Goal: Transaction & Acquisition: Purchase product/service

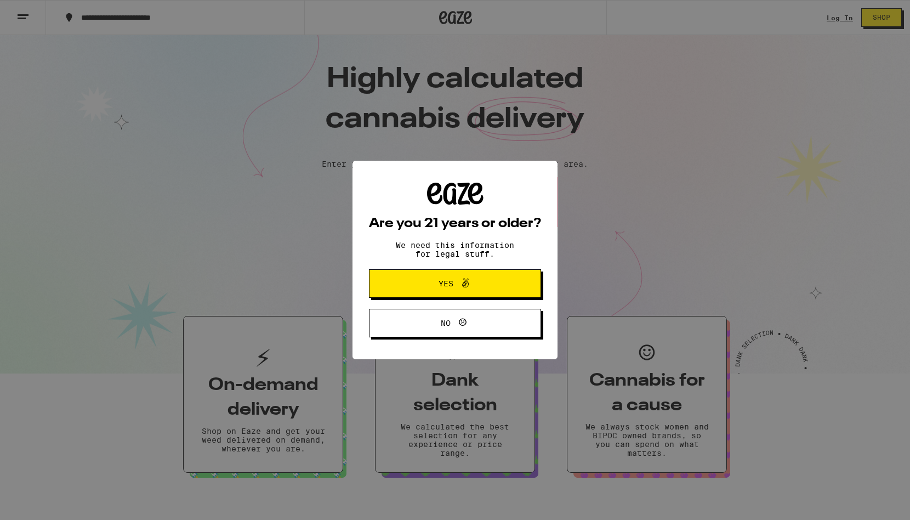
click at [481, 289] on span "Yes" at bounding box center [454, 283] width 83 height 14
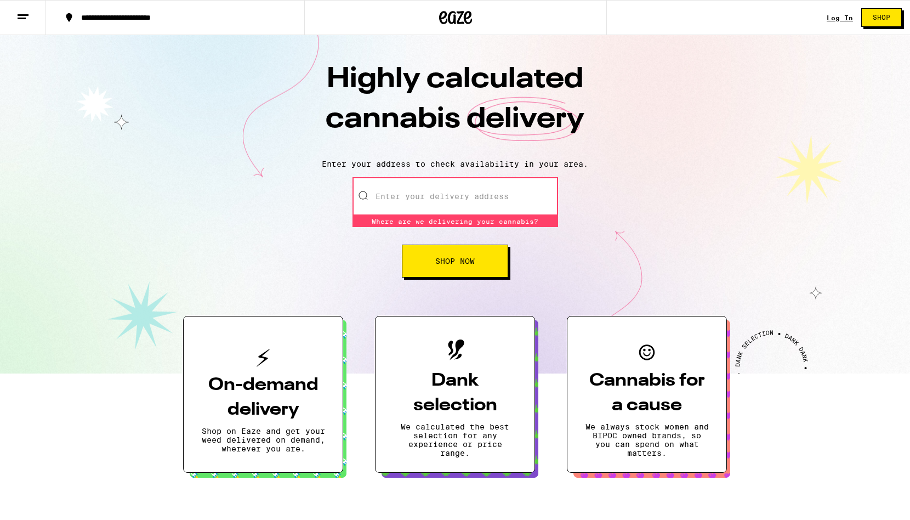
click at [406, 198] on input "Enter your delivery address" at bounding box center [455, 196] width 206 height 38
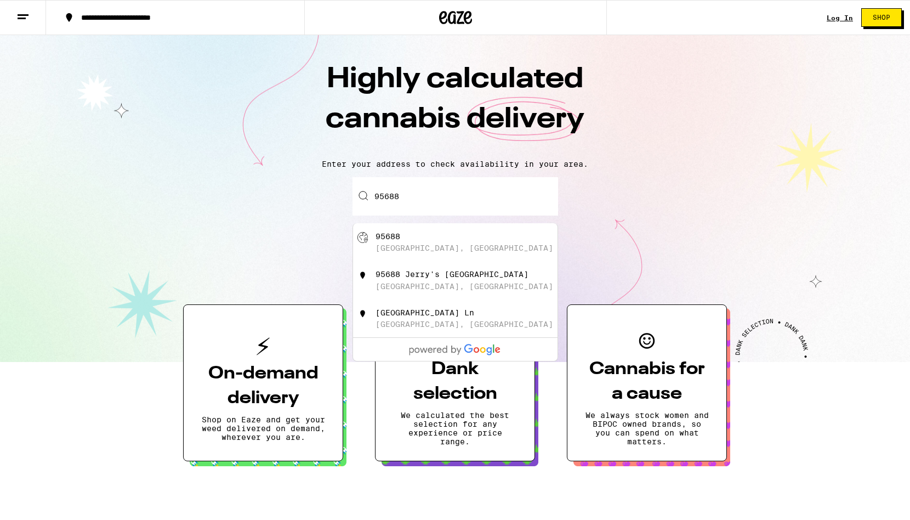
click at [393, 244] on div "95688 [GEOGRAPHIC_DATA], [GEOGRAPHIC_DATA]" at bounding box center [474, 242] width 196 height 21
type input "[GEOGRAPHIC_DATA], [GEOGRAPHIC_DATA] 95688"
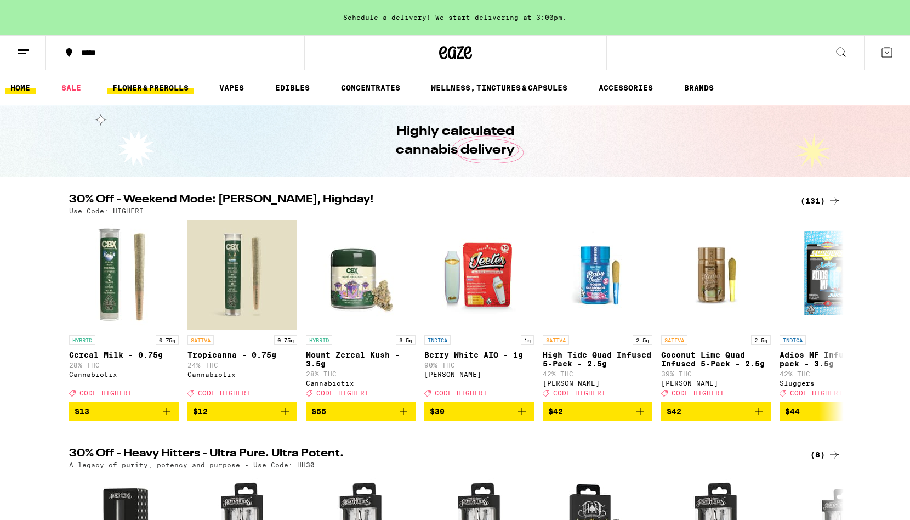
click at [163, 84] on link "FLOWER & PREROLLS" at bounding box center [150, 87] width 87 height 13
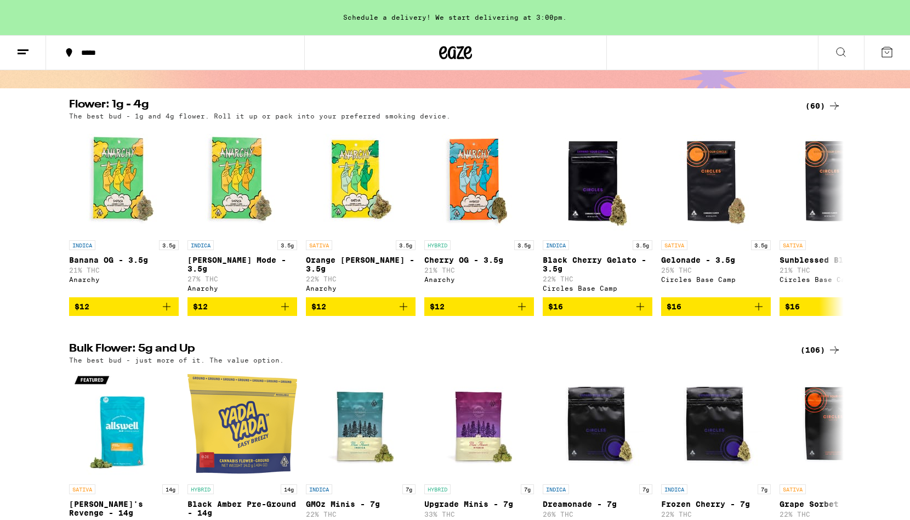
scroll to position [74, 0]
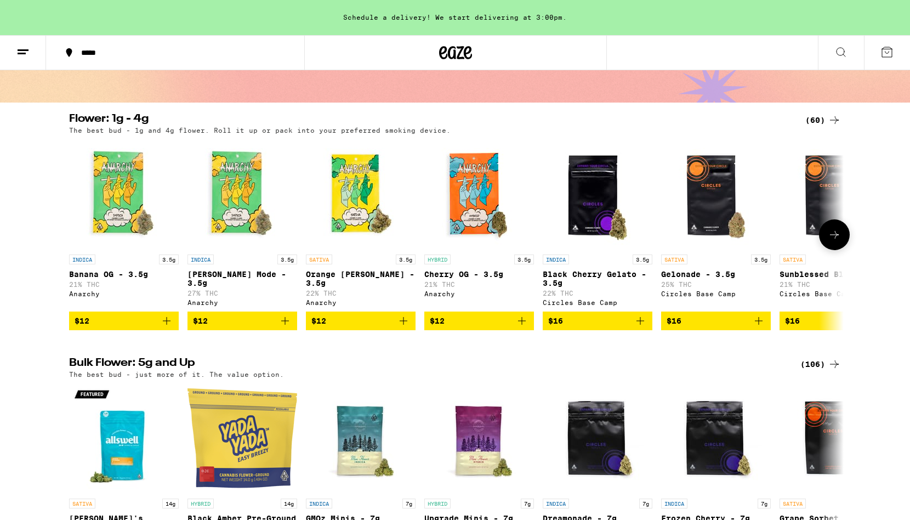
click at [836, 237] on icon at bounding box center [834, 235] width 9 height 8
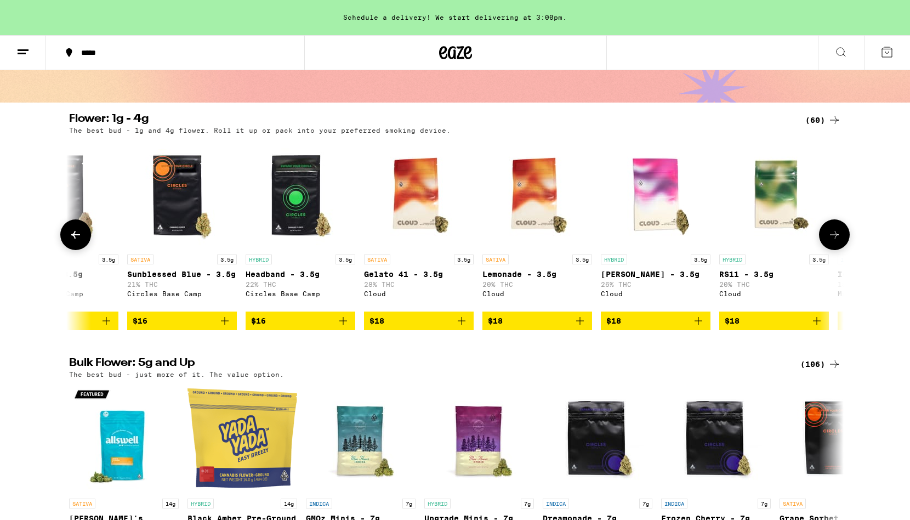
click at [836, 237] on icon at bounding box center [834, 235] width 9 height 8
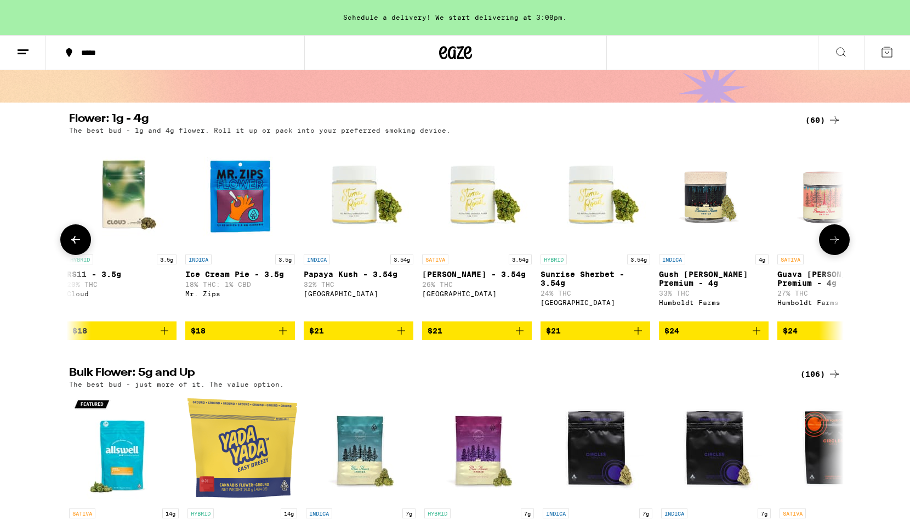
click at [836, 237] on button at bounding box center [834, 239] width 31 height 31
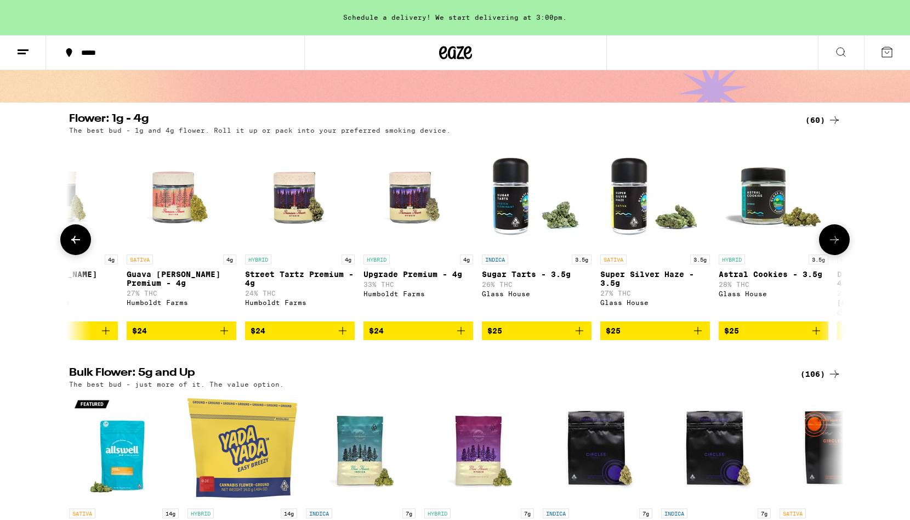
scroll to position [0, 1957]
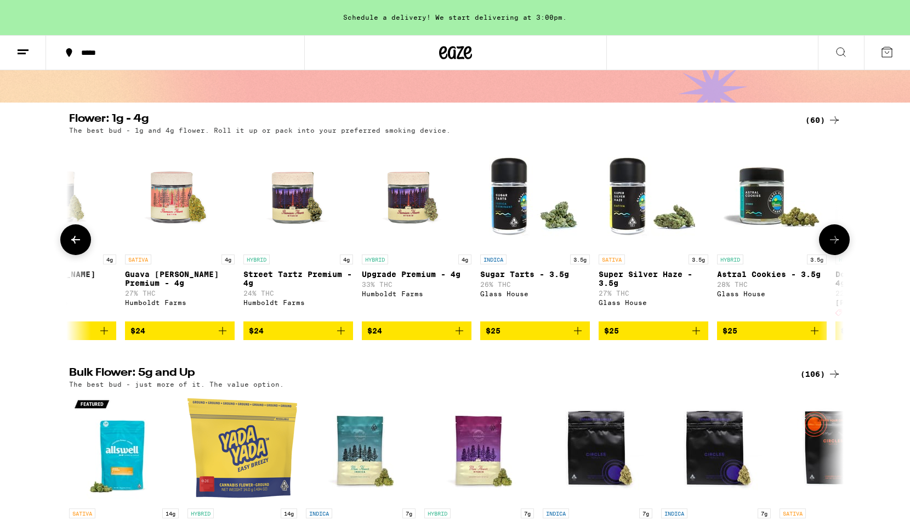
click at [836, 237] on button at bounding box center [834, 239] width 31 height 31
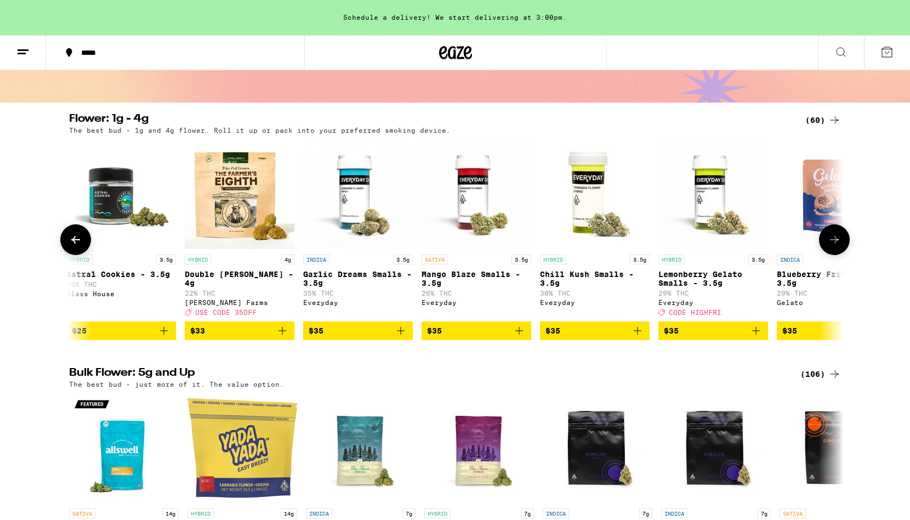
scroll to position [0, 2609]
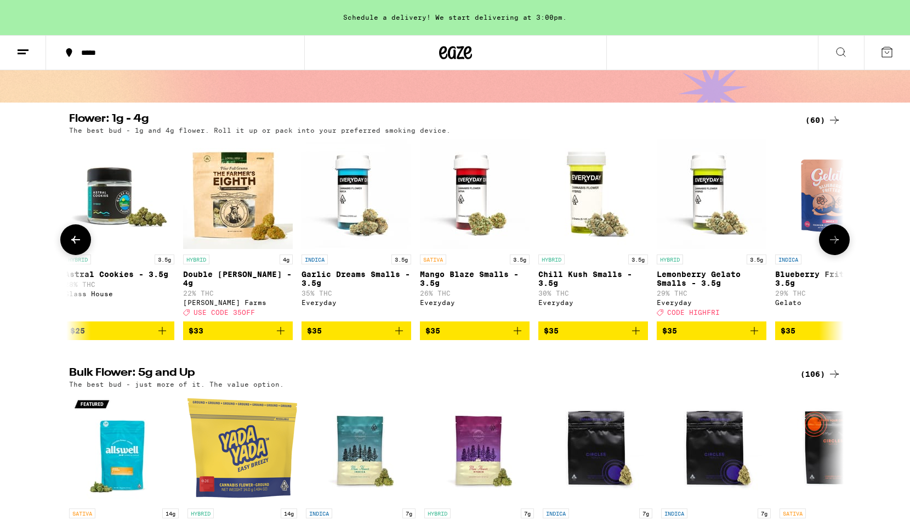
click at [836, 237] on button at bounding box center [834, 239] width 31 height 31
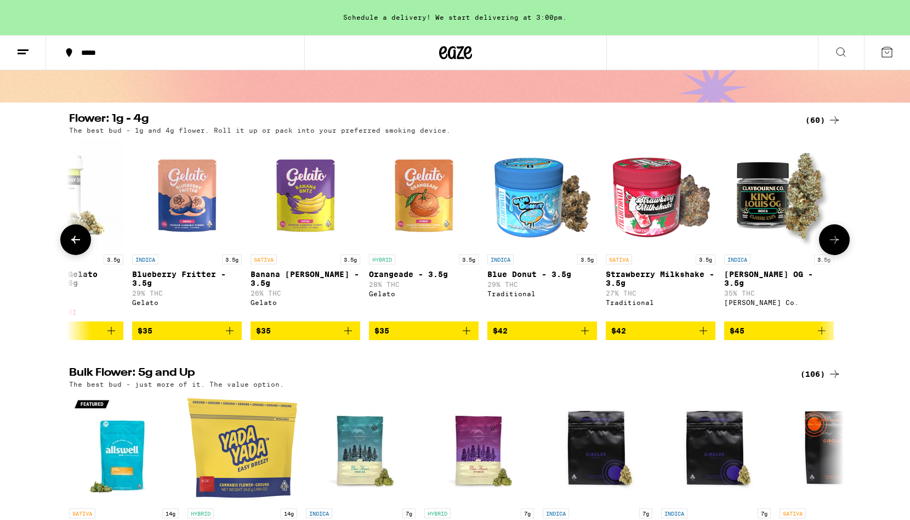
scroll to position [0, 3262]
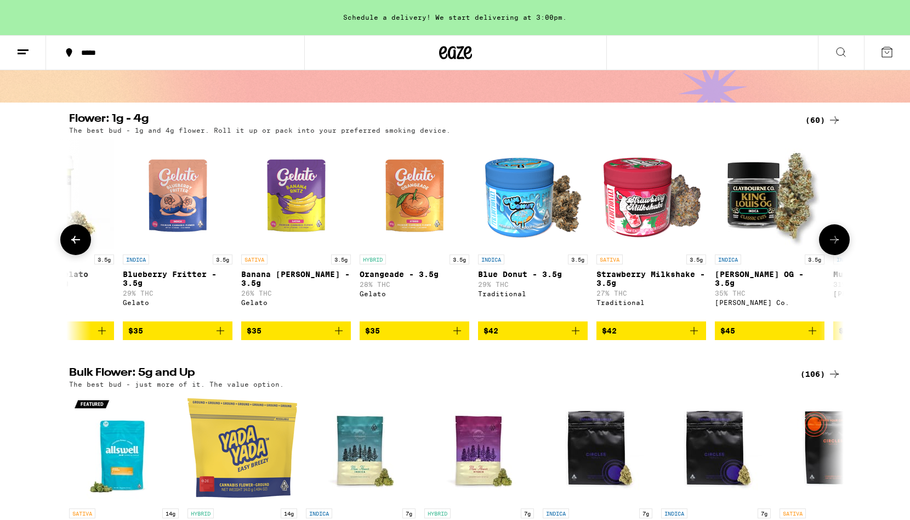
click at [812, 334] on icon "Add to bag" at bounding box center [813, 331] width 8 height 8
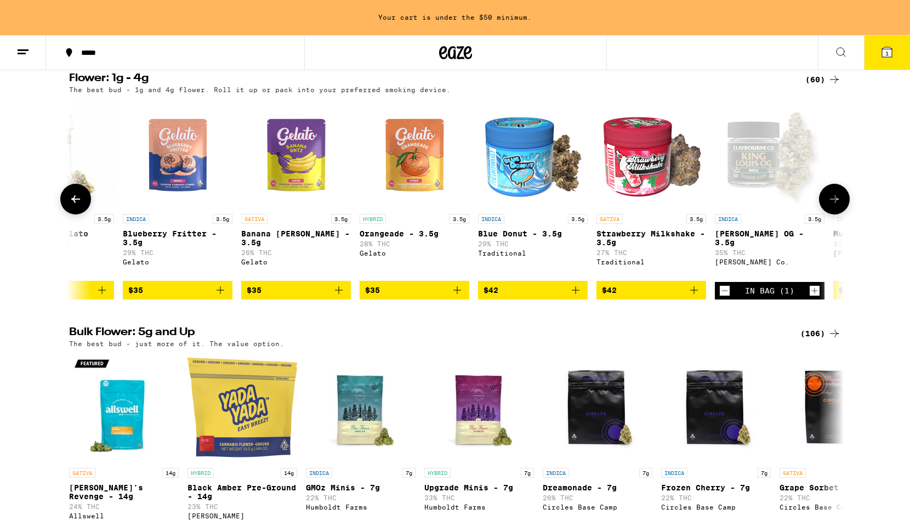
scroll to position [0, 0]
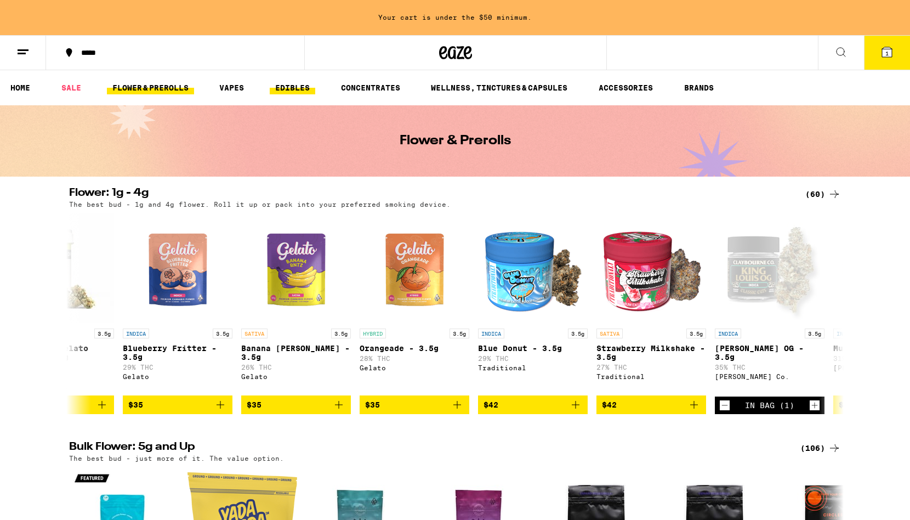
click at [288, 81] on link "EDIBLES" at bounding box center [293, 87] width 46 height 13
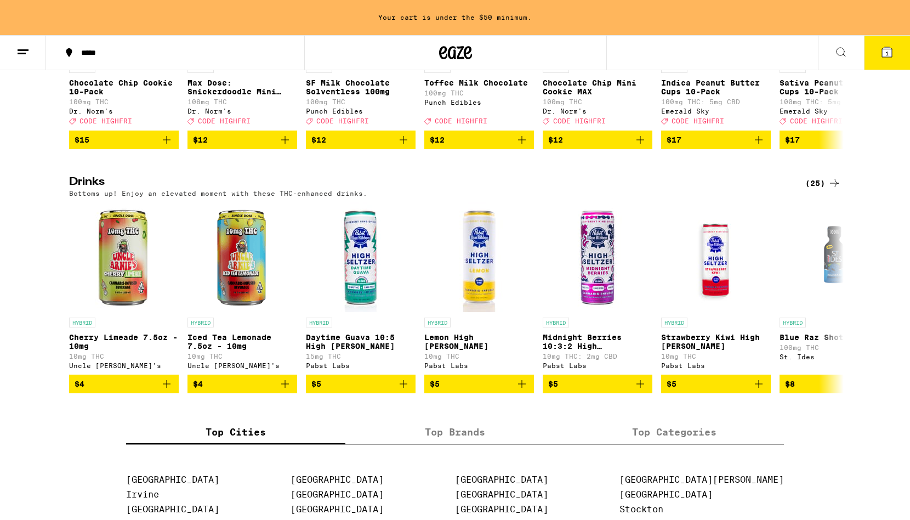
scroll to position [522, 0]
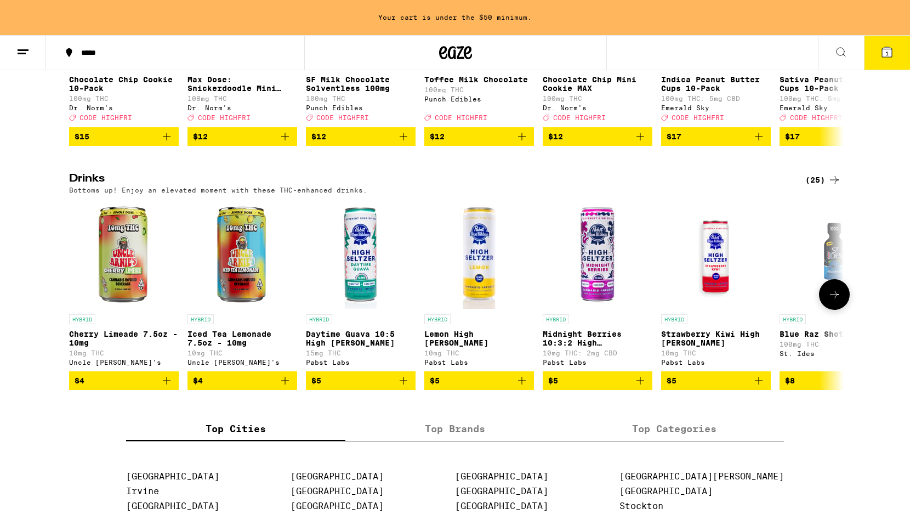
click at [834, 301] on icon at bounding box center [834, 294] width 13 height 13
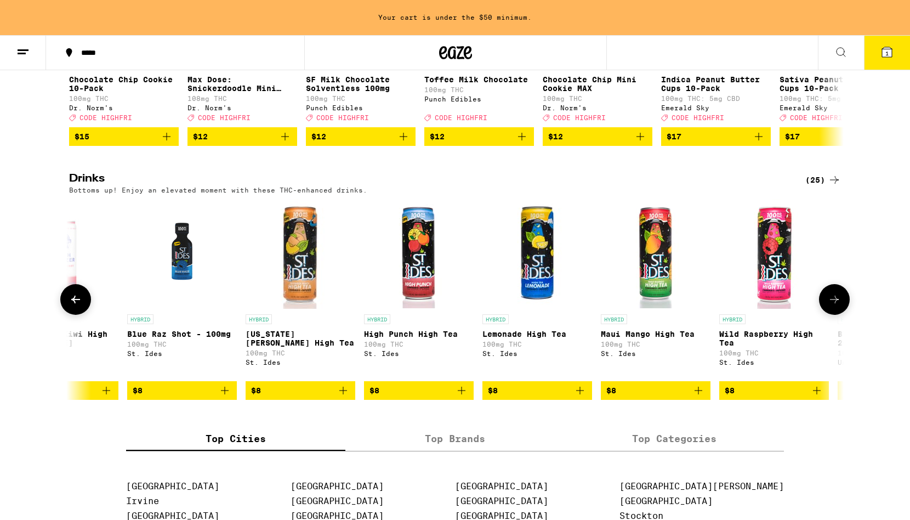
click at [834, 309] on button at bounding box center [834, 299] width 31 height 31
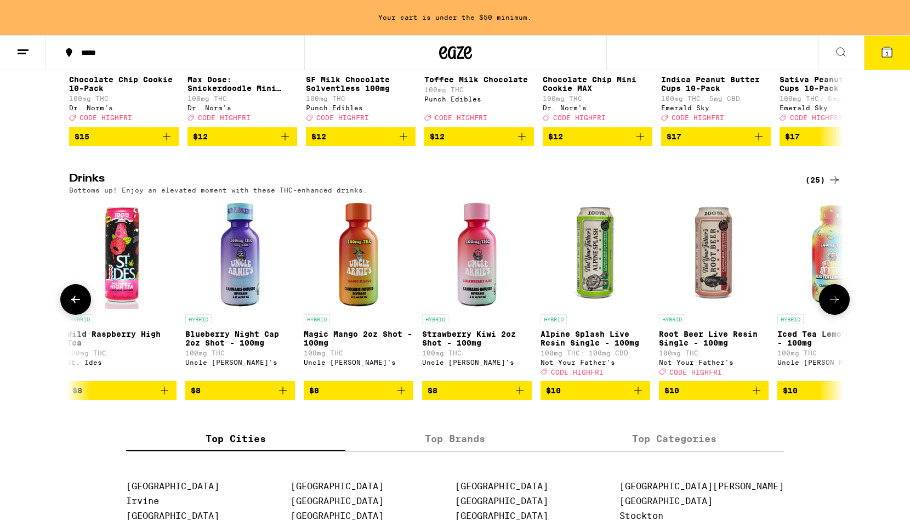
click at [834, 309] on button at bounding box center [834, 299] width 31 height 31
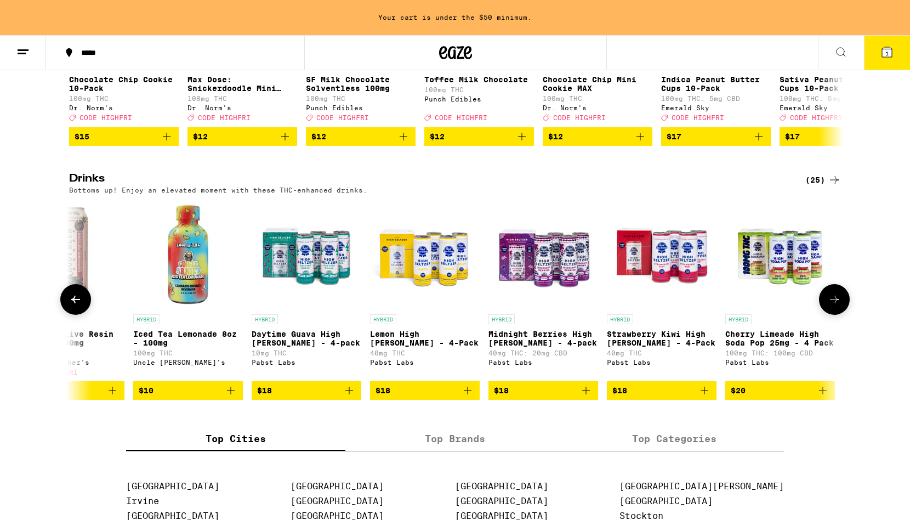
scroll to position [0, 1957]
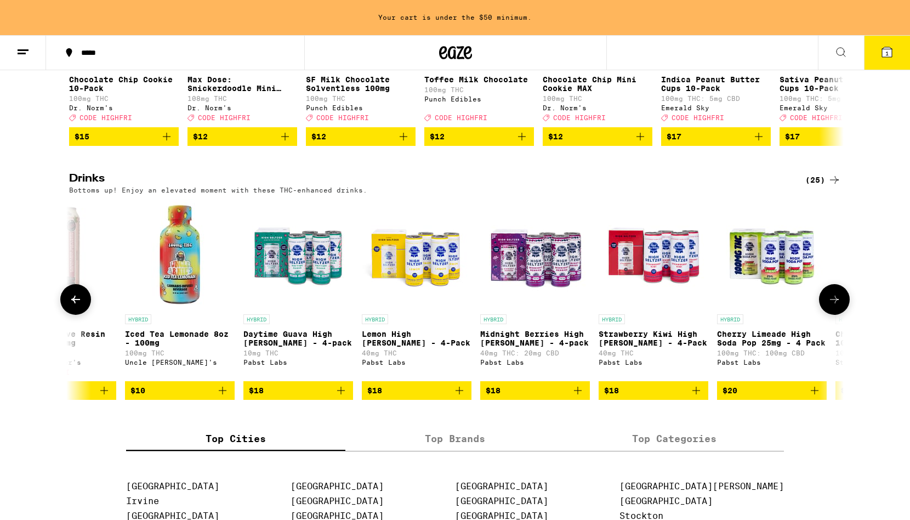
click at [580, 397] on icon "Add to bag" at bounding box center [577, 390] width 13 height 13
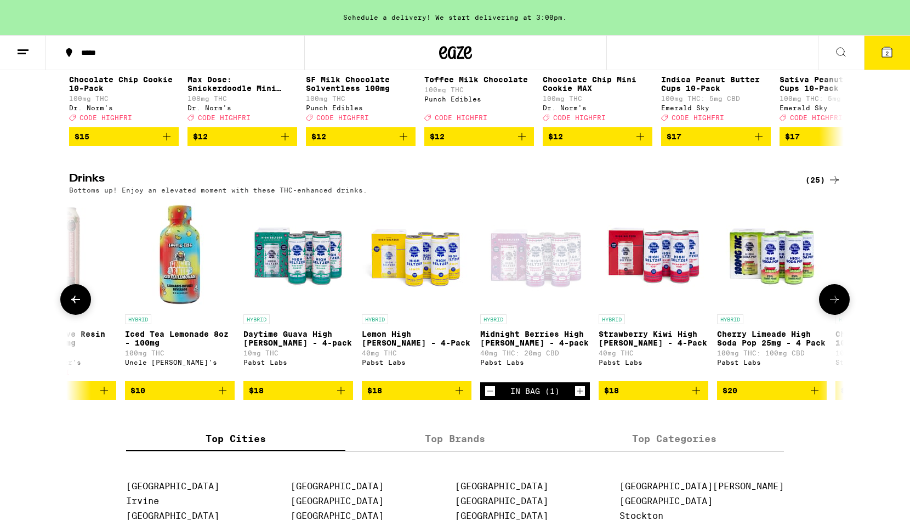
click at [66, 315] on button at bounding box center [75, 299] width 31 height 31
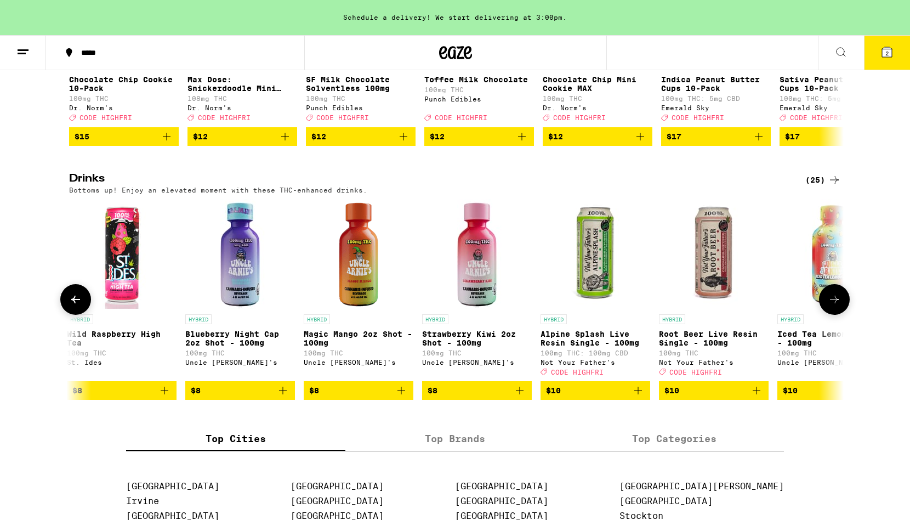
click at [66, 315] on button at bounding box center [75, 299] width 31 height 31
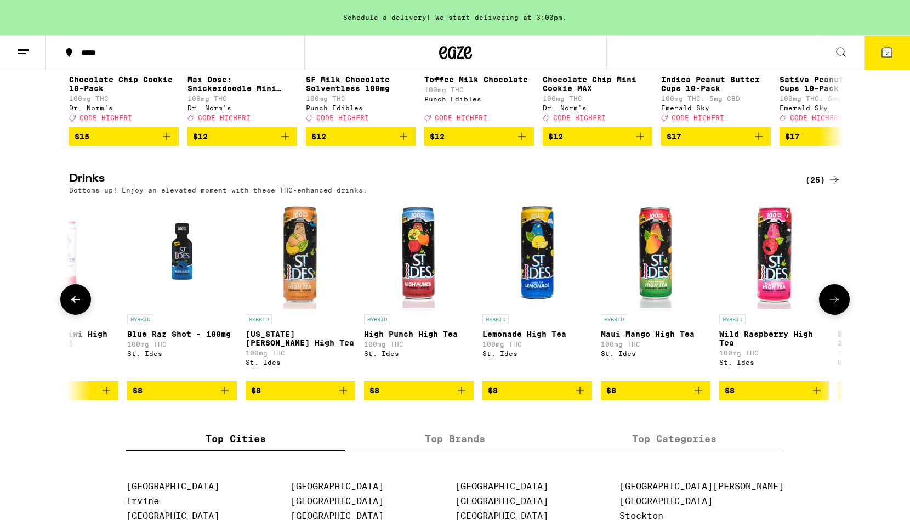
click at [66, 315] on button at bounding box center [75, 299] width 31 height 31
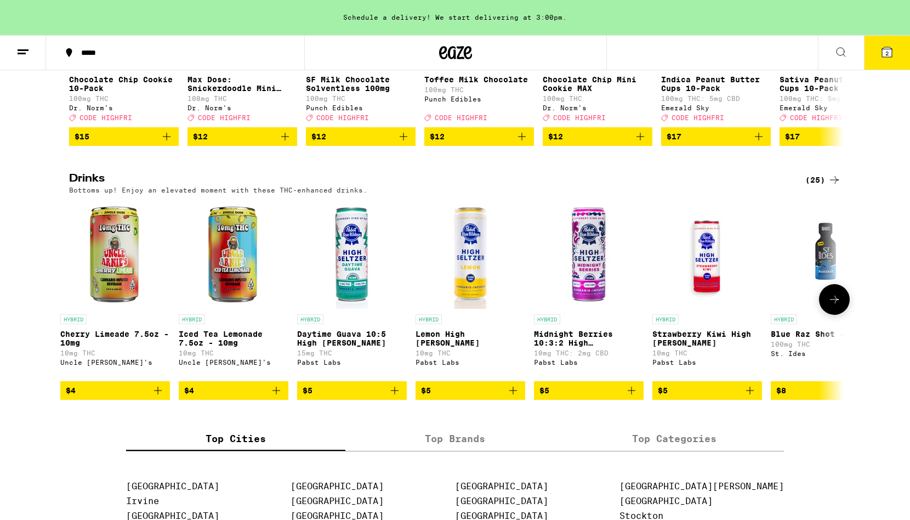
scroll to position [0, 0]
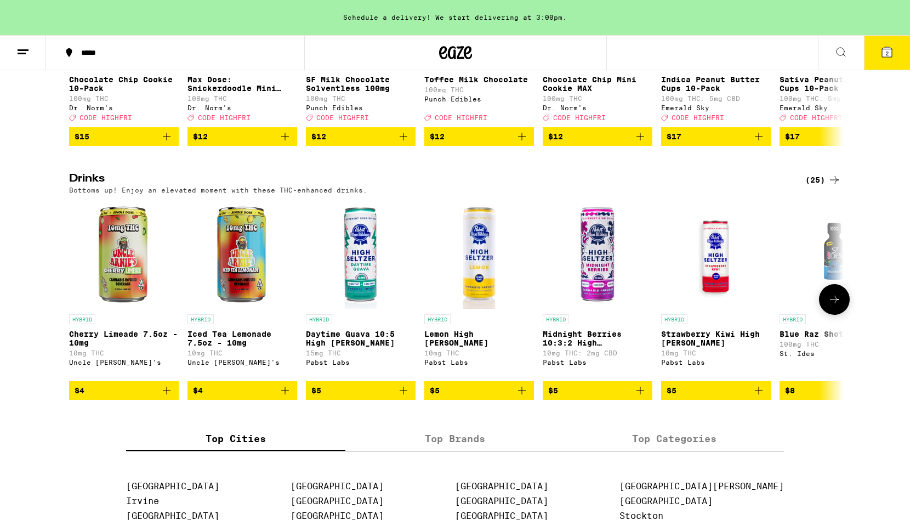
click at [66, 315] on div at bounding box center [75, 299] width 31 height 31
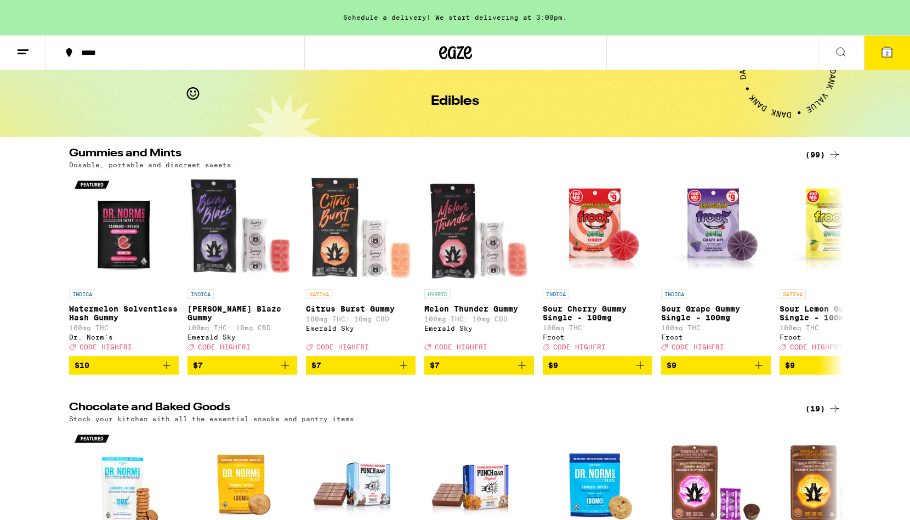
scroll to position [42, 0]
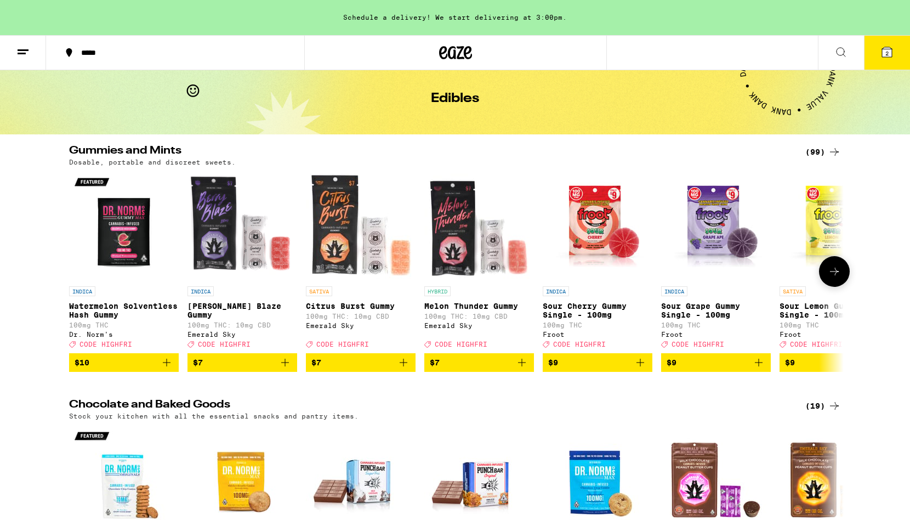
click at [837, 277] on icon at bounding box center [834, 271] width 13 height 13
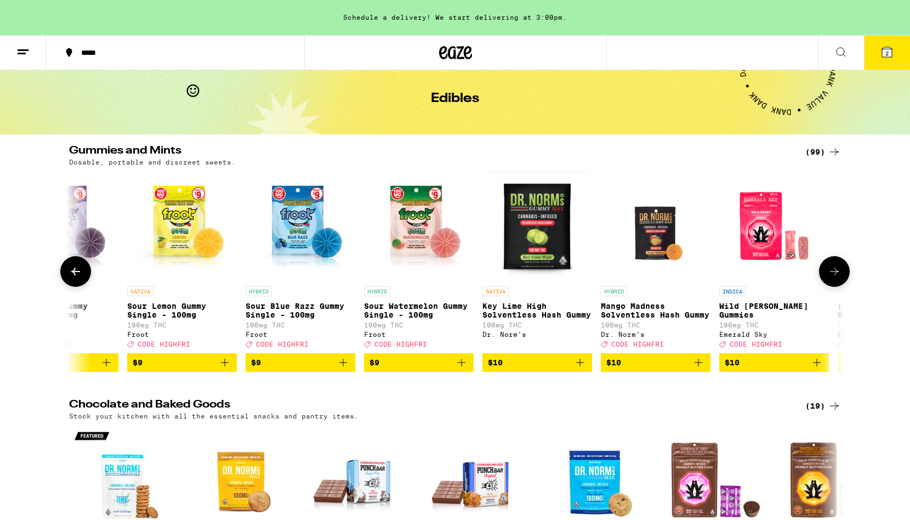
click at [837, 277] on icon at bounding box center [834, 271] width 13 height 13
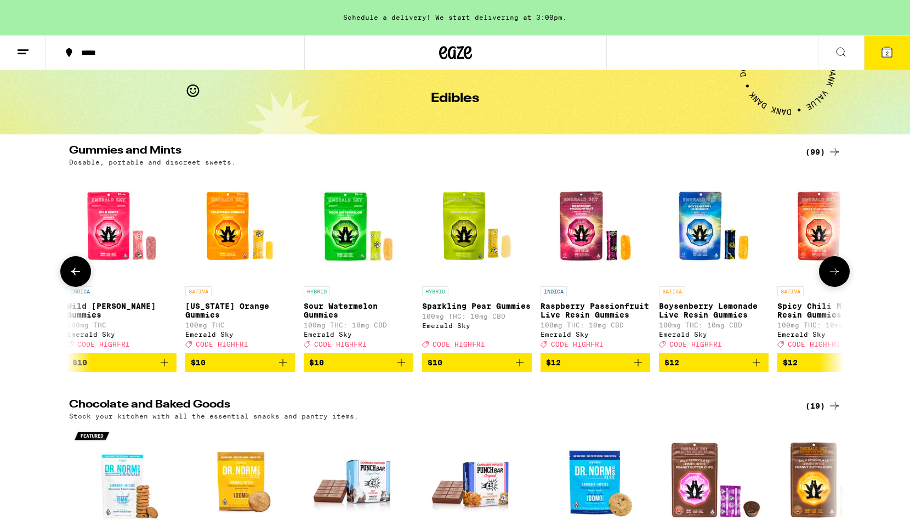
click at [837, 277] on icon at bounding box center [834, 271] width 13 height 13
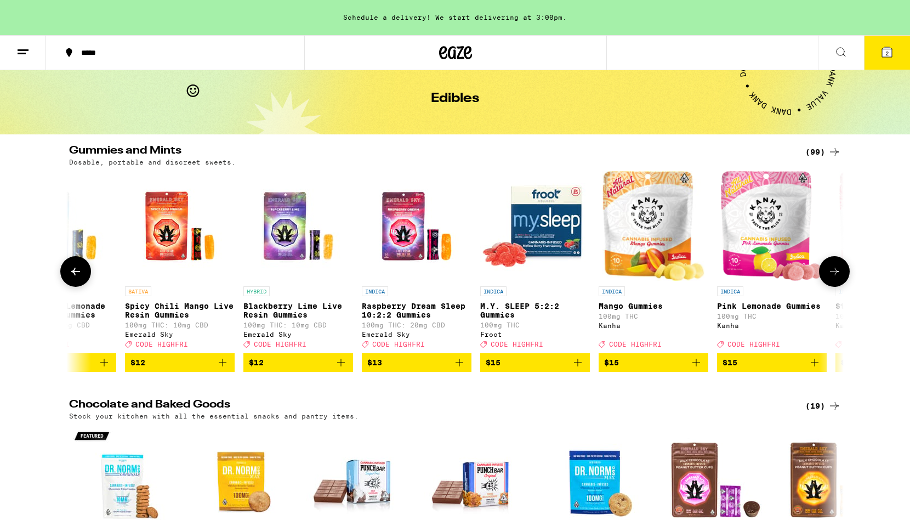
click at [837, 277] on icon at bounding box center [834, 271] width 13 height 13
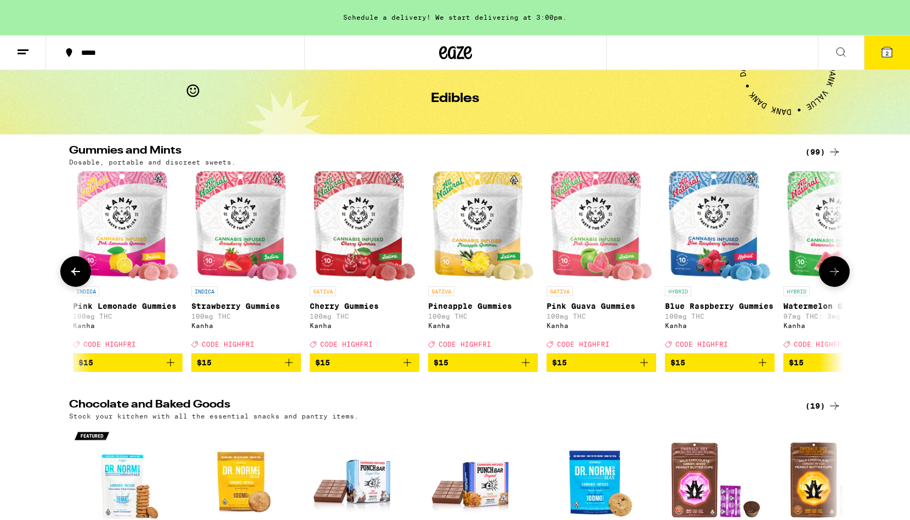
scroll to position [0, 2609]
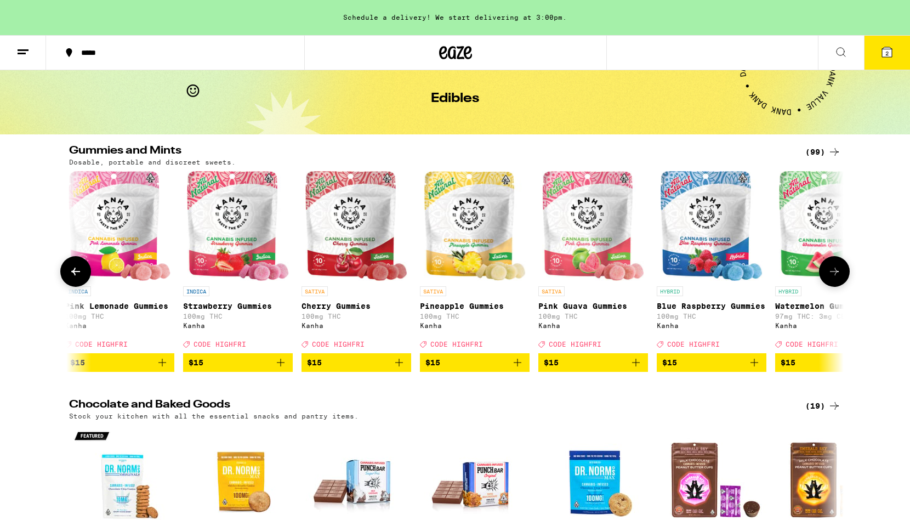
click at [70, 272] on icon at bounding box center [75, 271] width 13 height 13
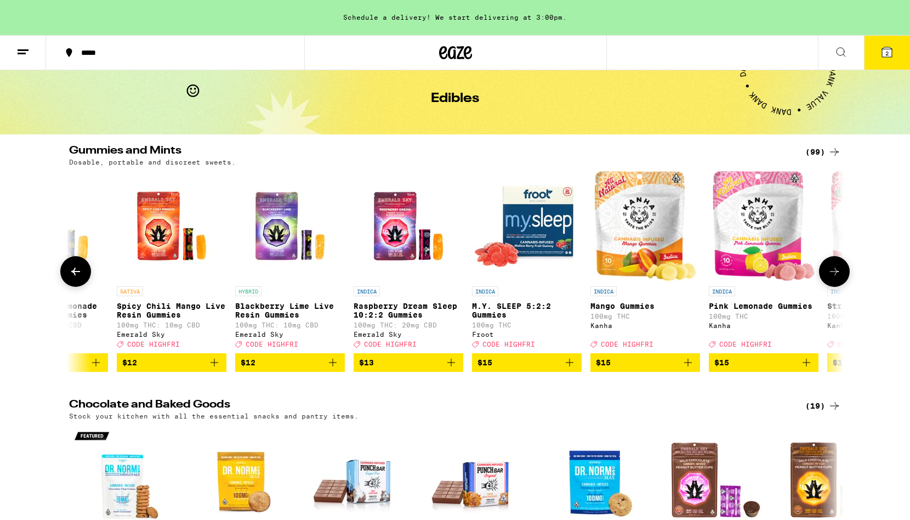
scroll to position [0, 1957]
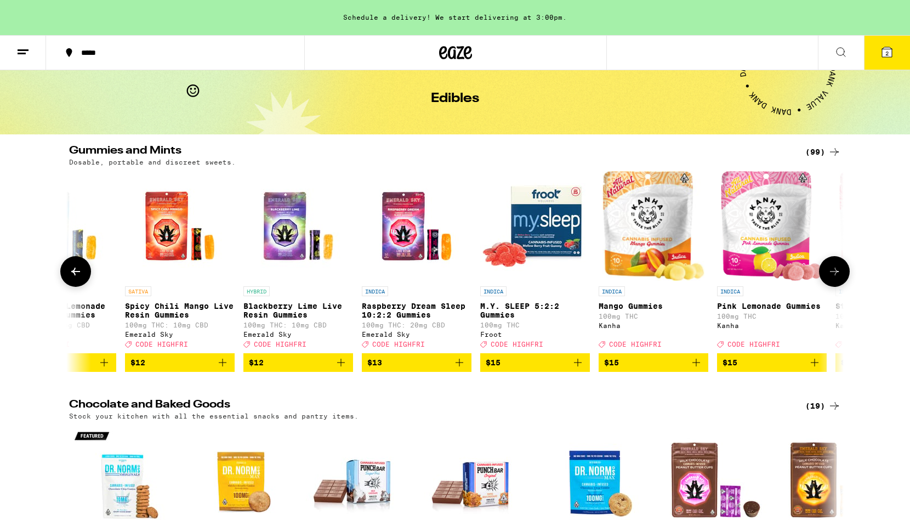
click at [833, 274] on icon at bounding box center [834, 271] width 13 height 13
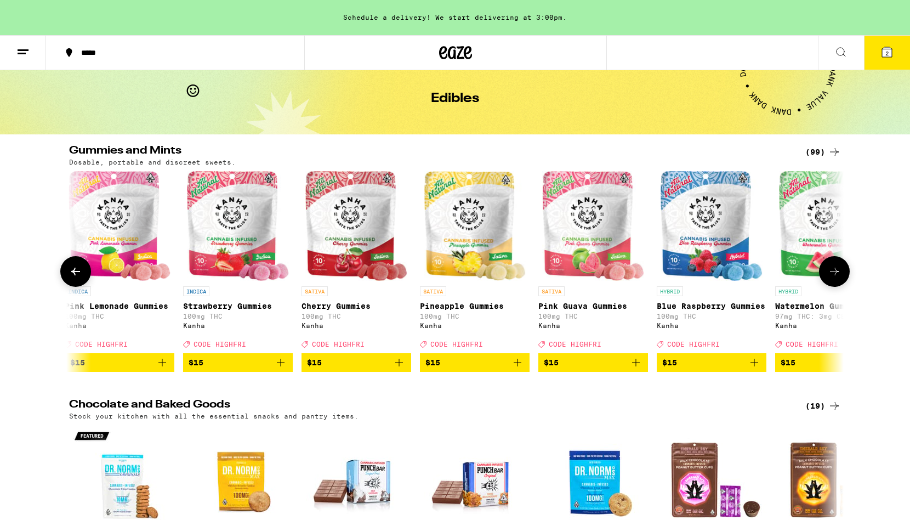
click at [833, 274] on icon at bounding box center [834, 271] width 13 height 13
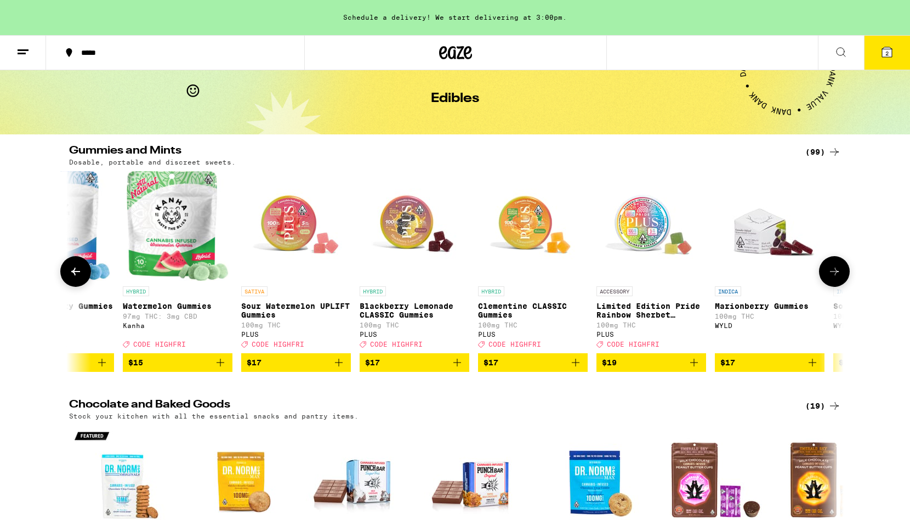
click at [833, 274] on icon at bounding box center [834, 271] width 13 height 13
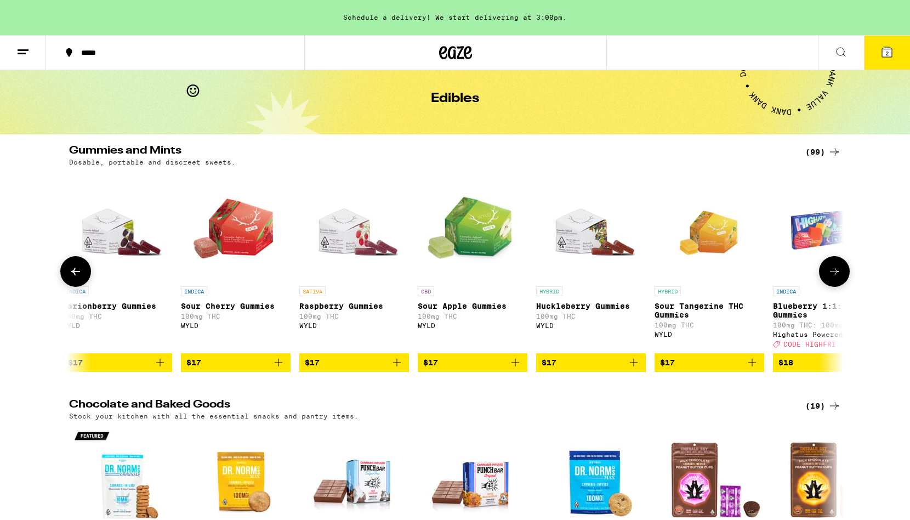
click at [833, 274] on icon at bounding box center [834, 271] width 13 height 13
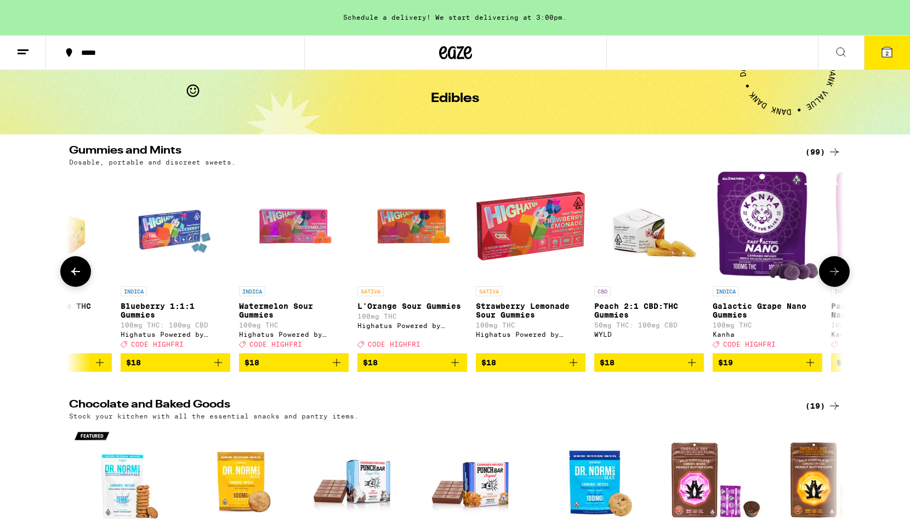
click at [833, 274] on icon at bounding box center [834, 271] width 13 height 13
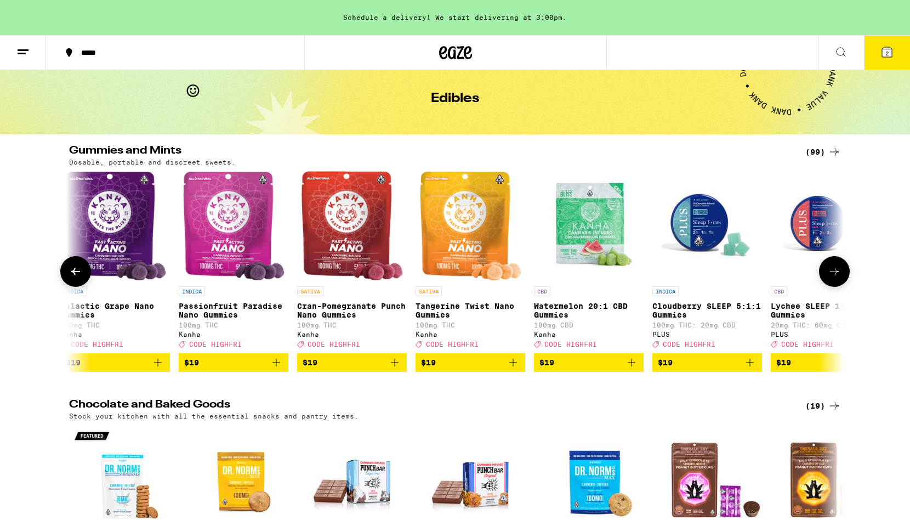
click at [833, 274] on icon at bounding box center [834, 271] width 13 height 13
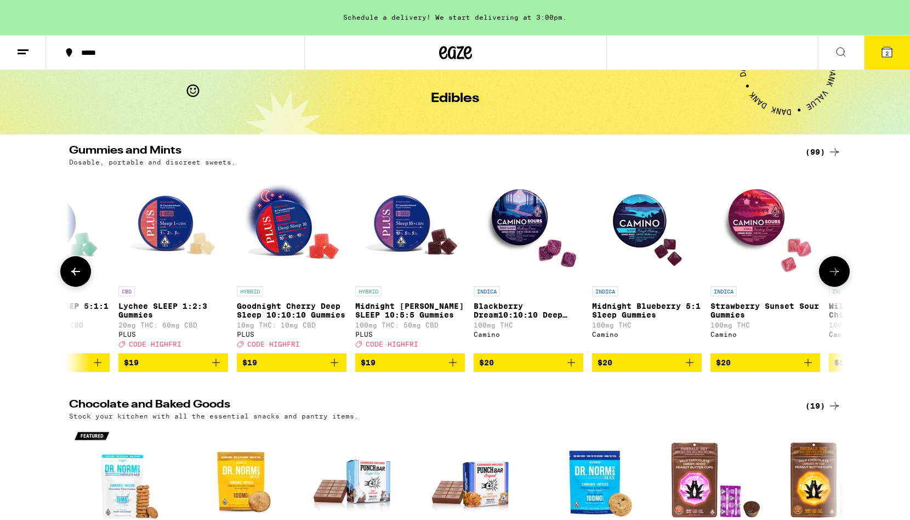
click at [833, 274] on icon at bounding box center [834, 271] width 13 height 13
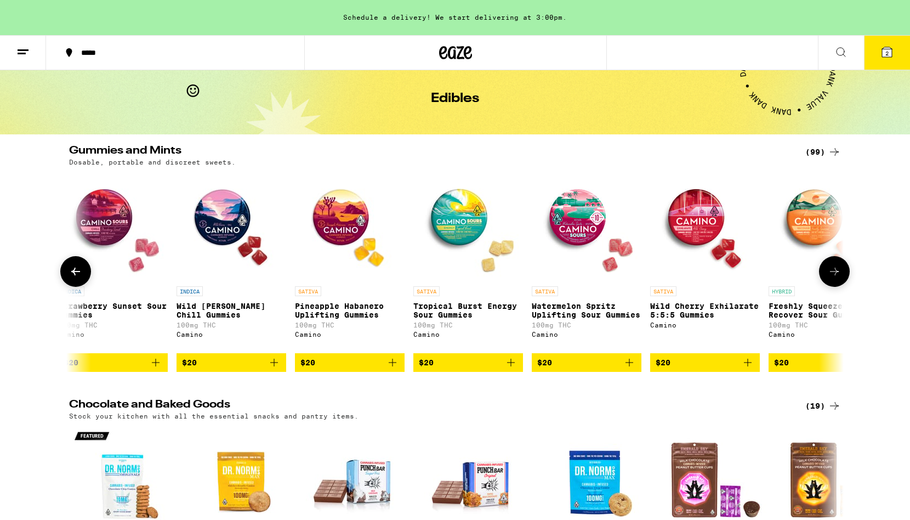
click at [833, 274] on icon at bounding box center [834, 271] width 13 height 13
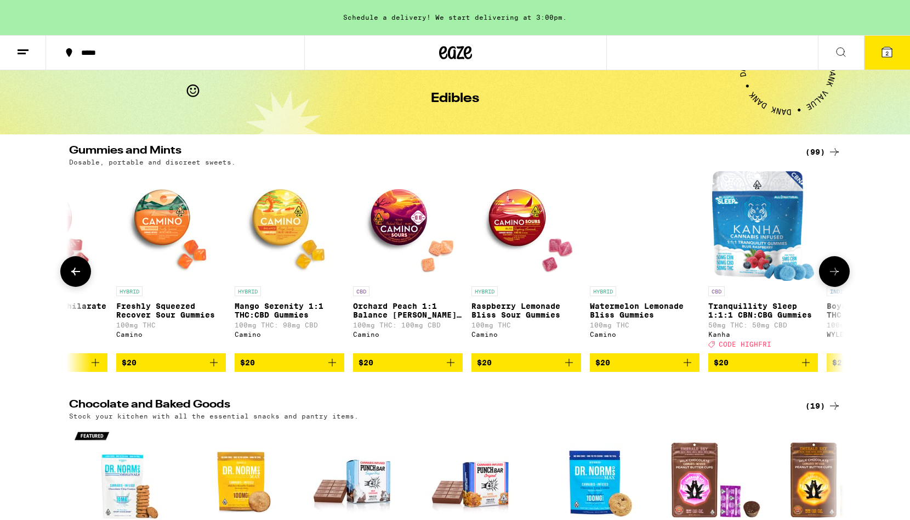
click at [833, 274] on icon at bounding box center [834, 271] width 13 height 13
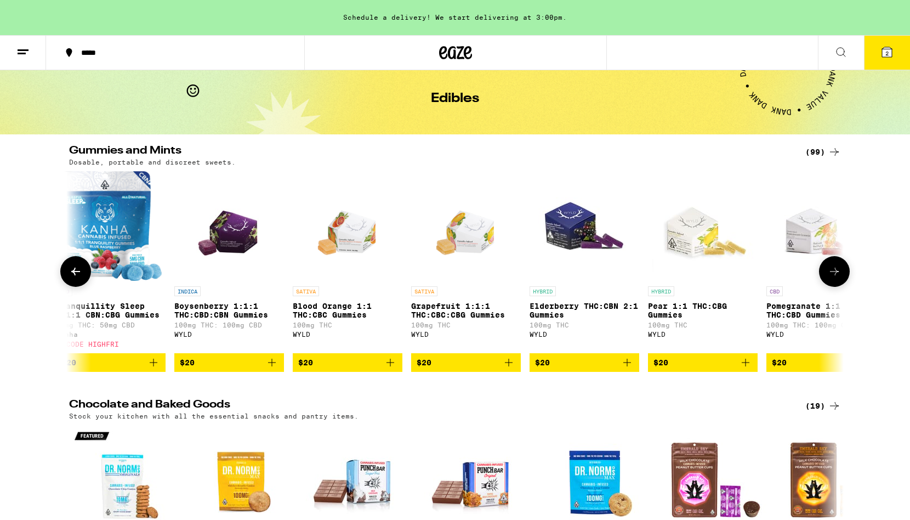
click at [833, 274] on icon at bounding box center [834, 271] width 13 height 13
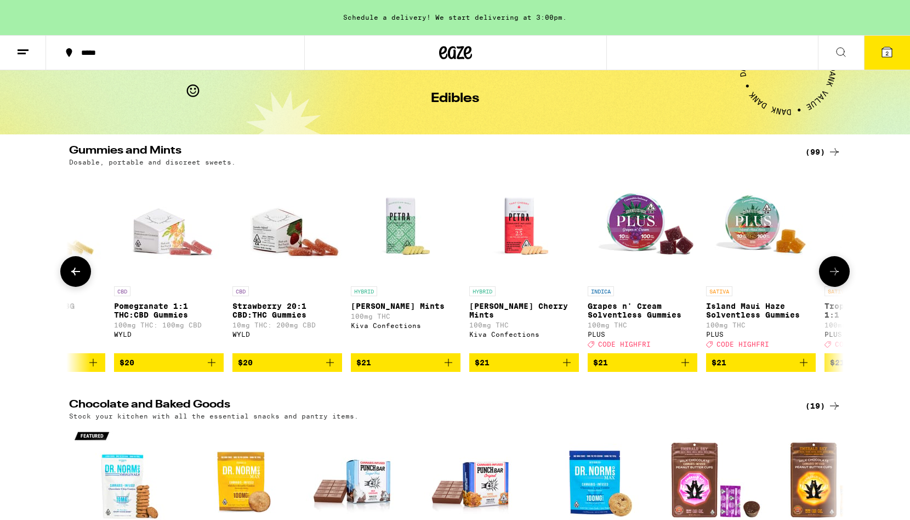
click at [833, 274] on icon at bounding box center [834, 271] width 13 height 13
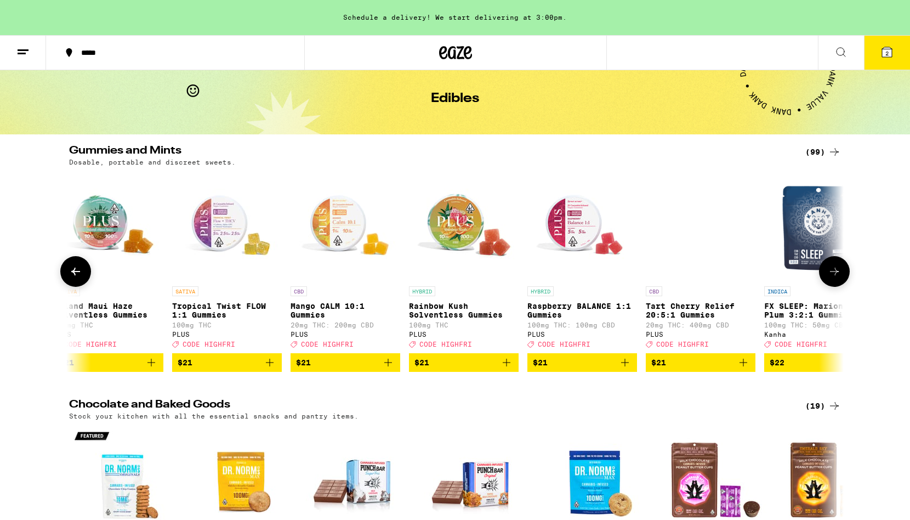
click at [833, 274] on icon at bounding box center [834, 271] width 13 height 13
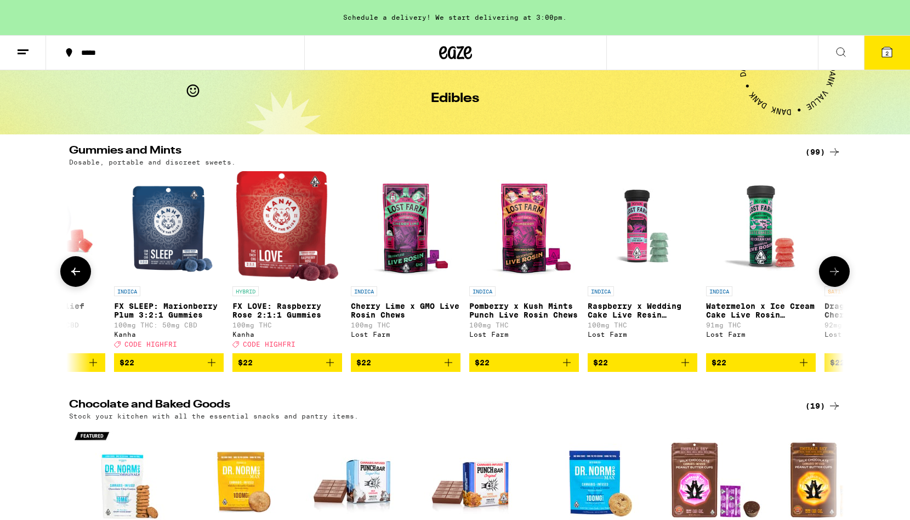
scroll to position [0, 9785]
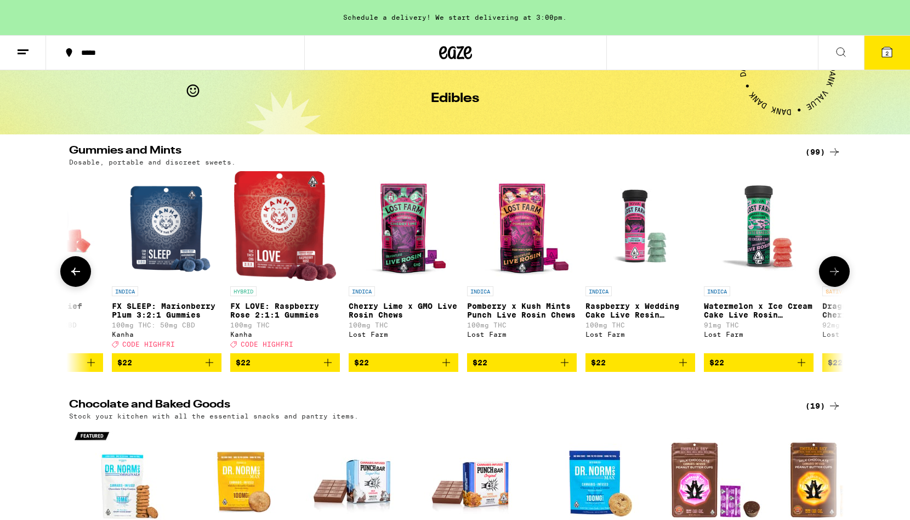
click at [833, 274] on icon at bounding box center [834, 271] width 13 height 13
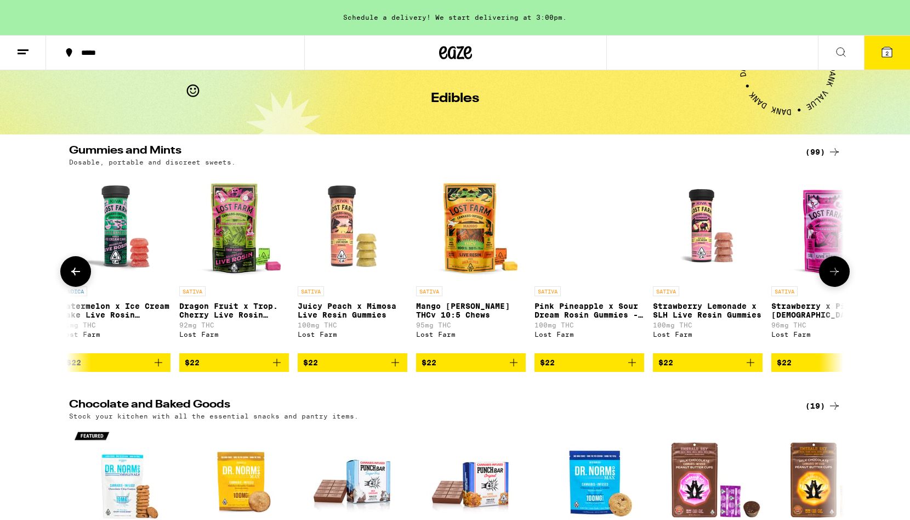
scroll to position [0, 10438]
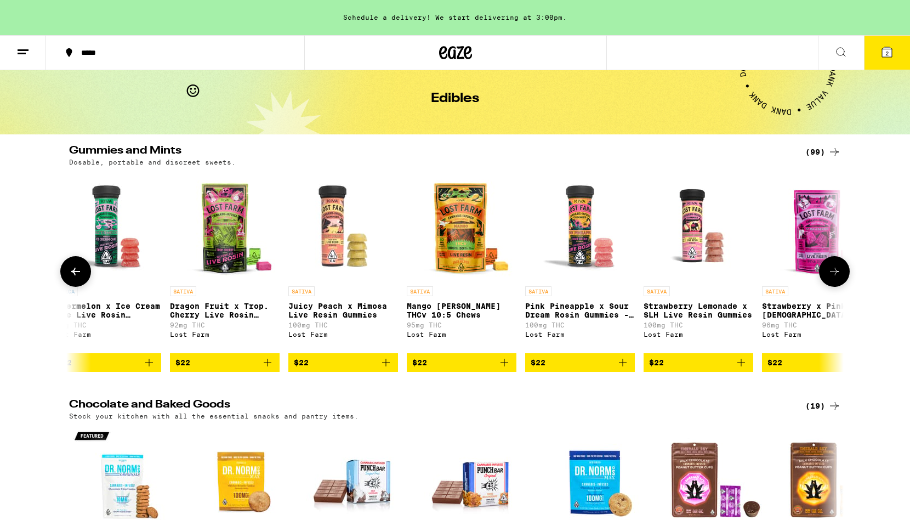
click at [833, 274] on icon at bounding box center [834, 271] width 13 height 13
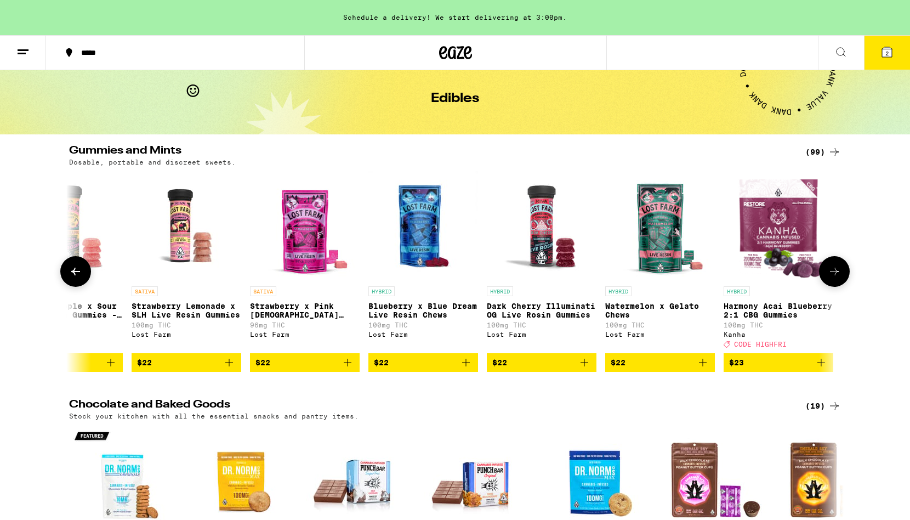
scroll to position [0, 10951]
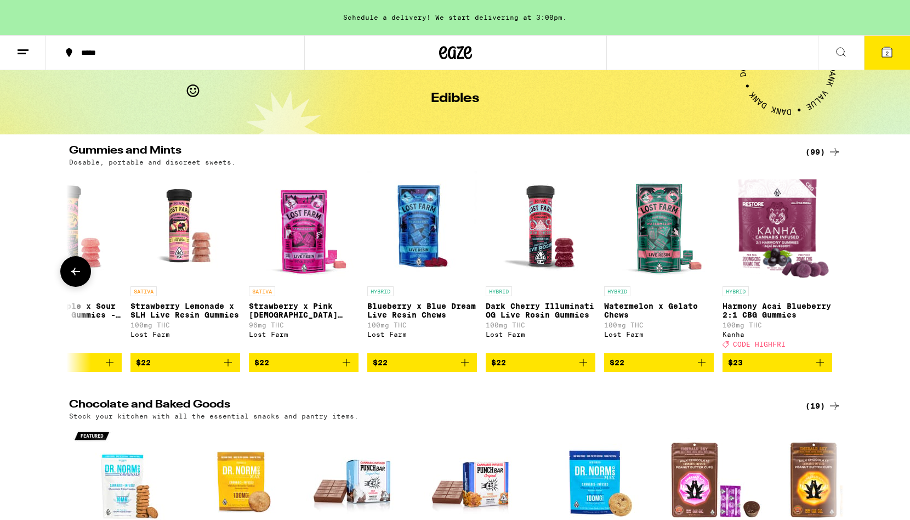
click at [72, 274] on icon at bounding box center [75, 271] width 13 height 13
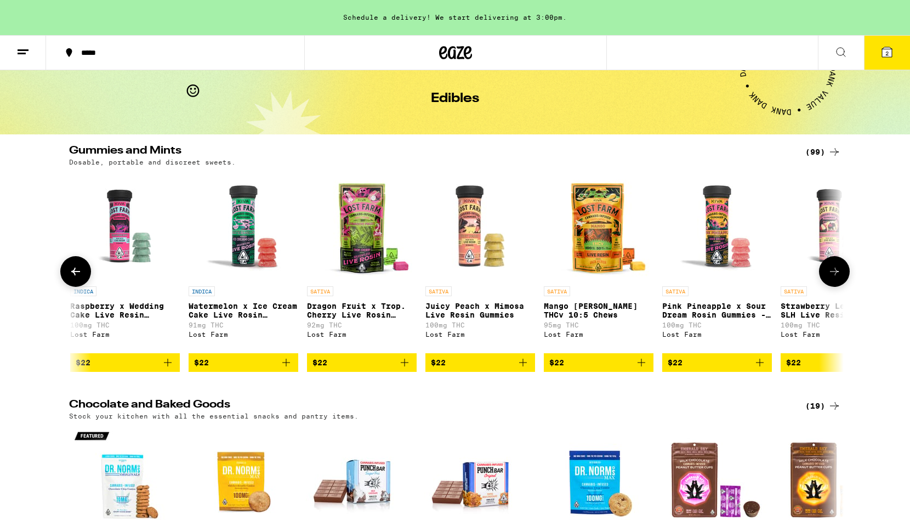
scroll to position [0, 10299]
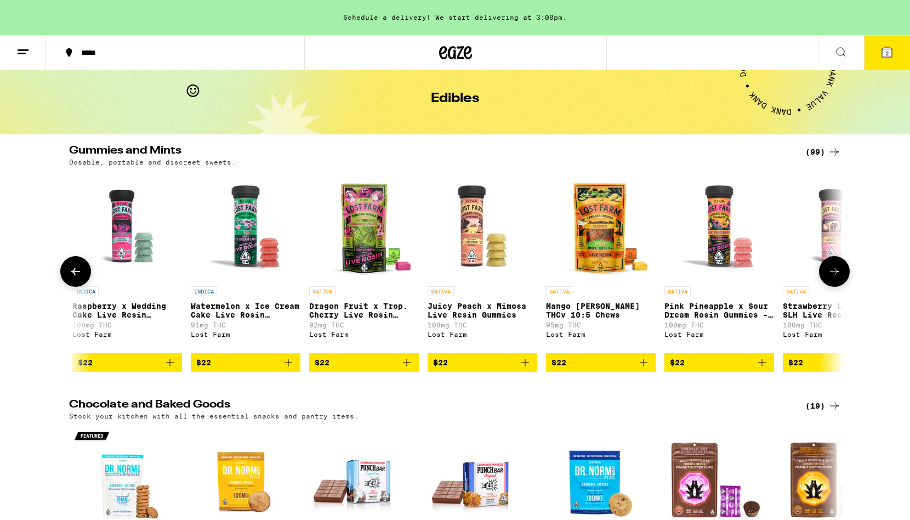
click at [72, 274] on icon at bounding box center [75, 271] width 13 height 13
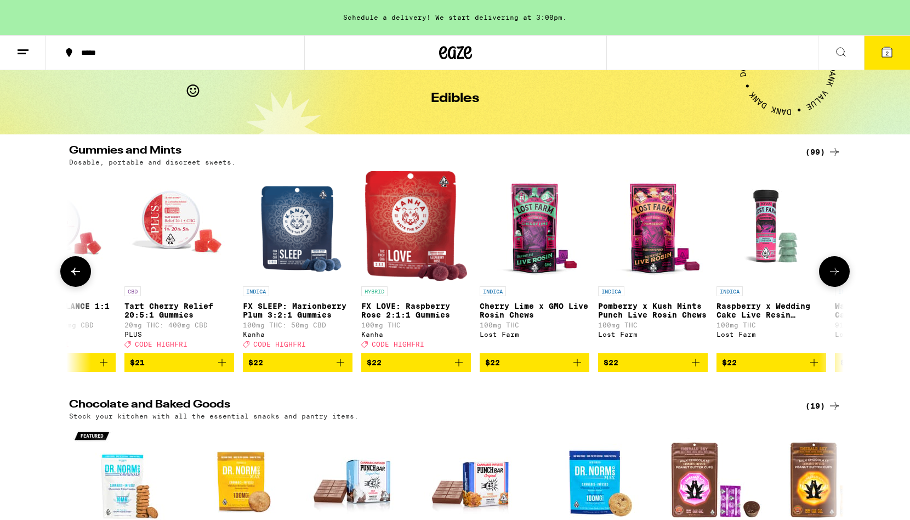
scroll to position [0, 9646]
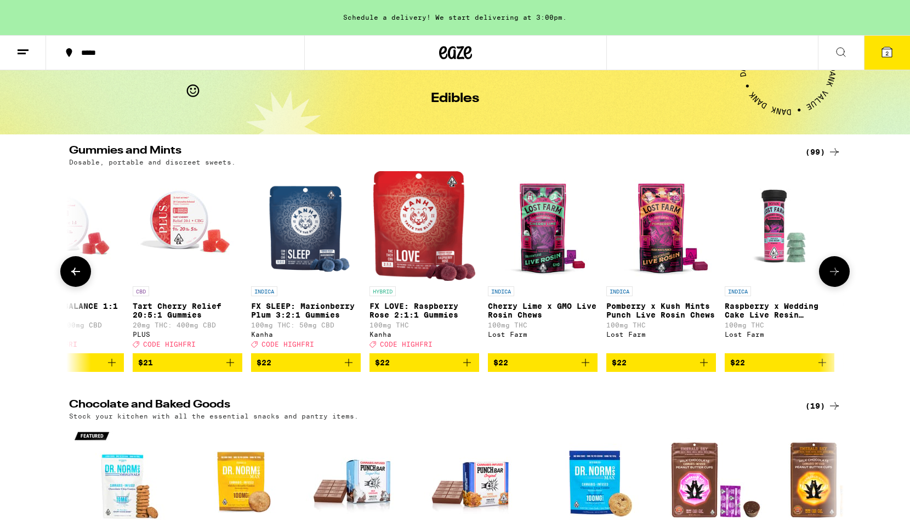
click at [72, 274] on icon at bounding box center [75, 271] width 13 height 13
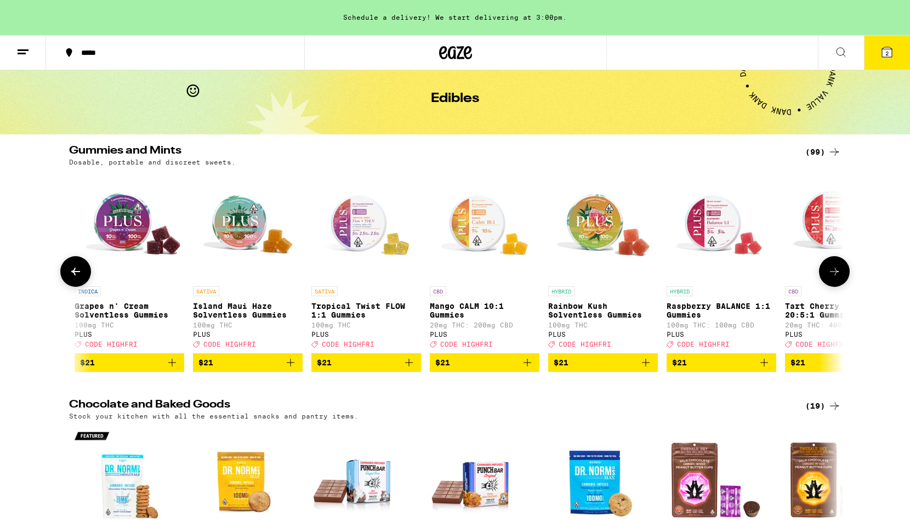
click at [72, 274] on icon at bounding box center [75, 271] width 13 height 13
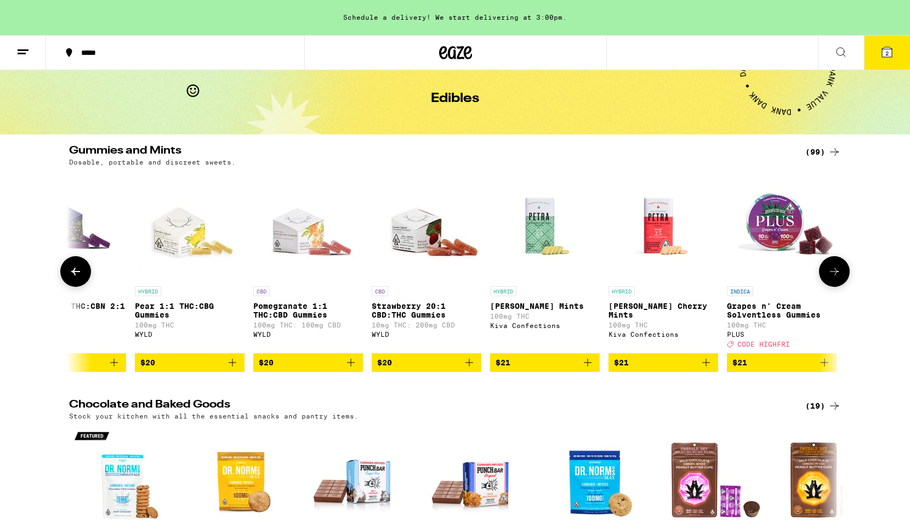
click at [72, 274] on icon at bounding box center [75, 271] width 13 height 13
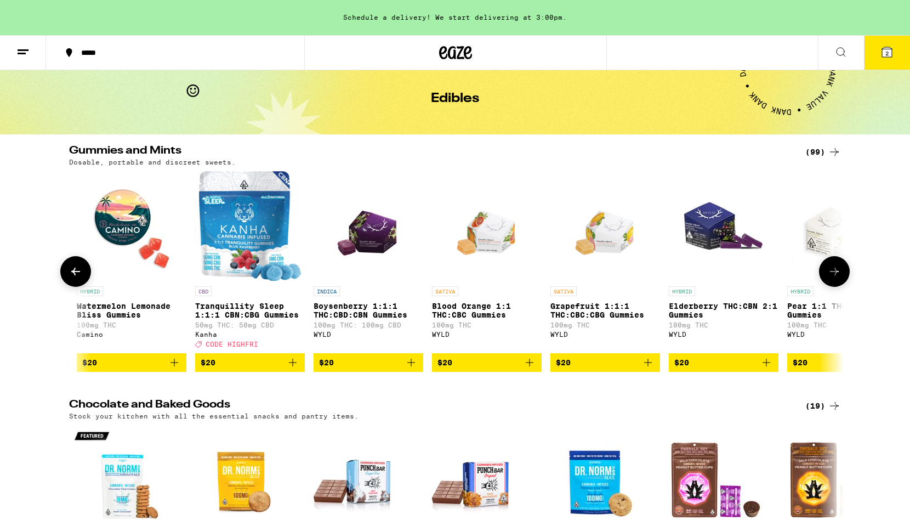
click at [72, 274] on icon at bounding box center [75, 271] width 13 height 13
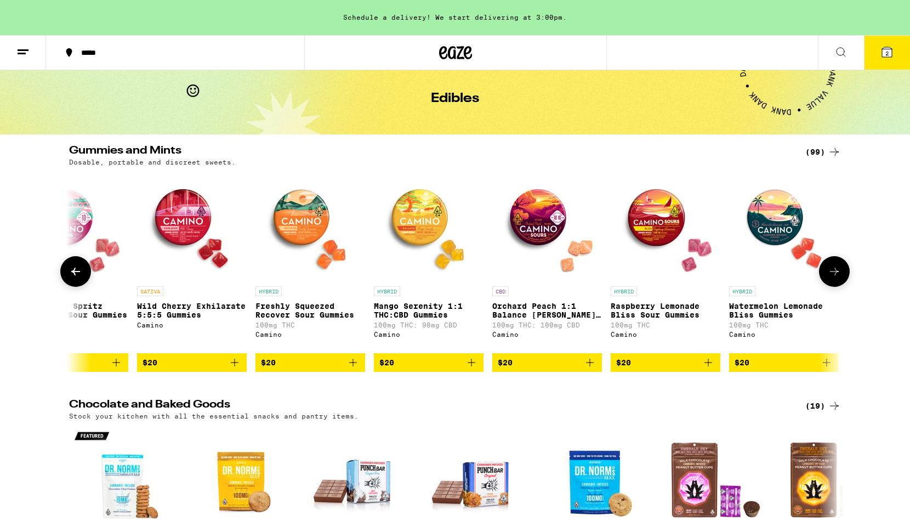
click at [72, 274] on icon at bounding box center [75, 271] width 13 height 13
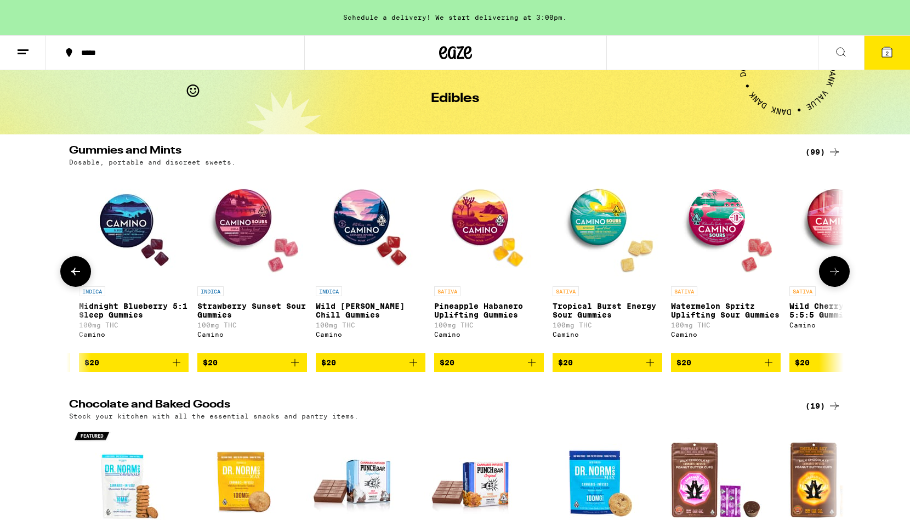
click at [72, 274] on icon at bounding box center [75, 271] width 13 height 13
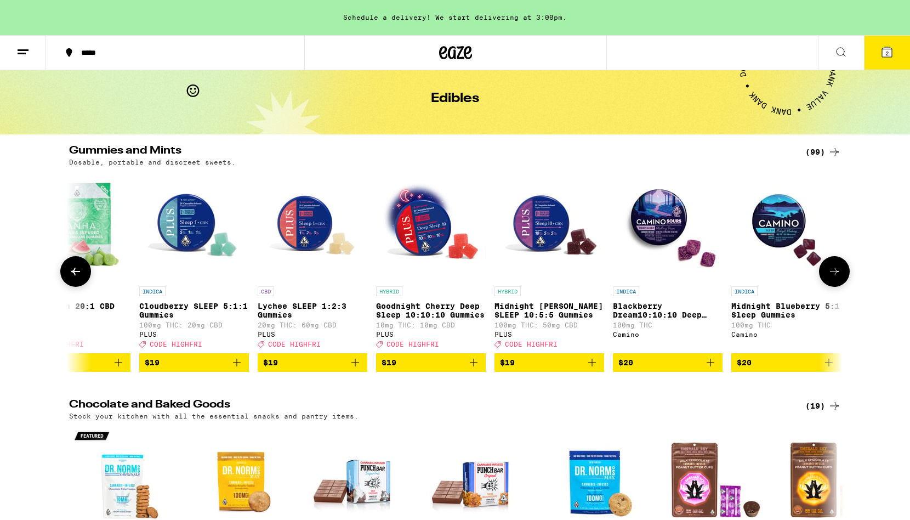
click at [72, 274] on icon at bounding box center [75, 271] width 13 height 13
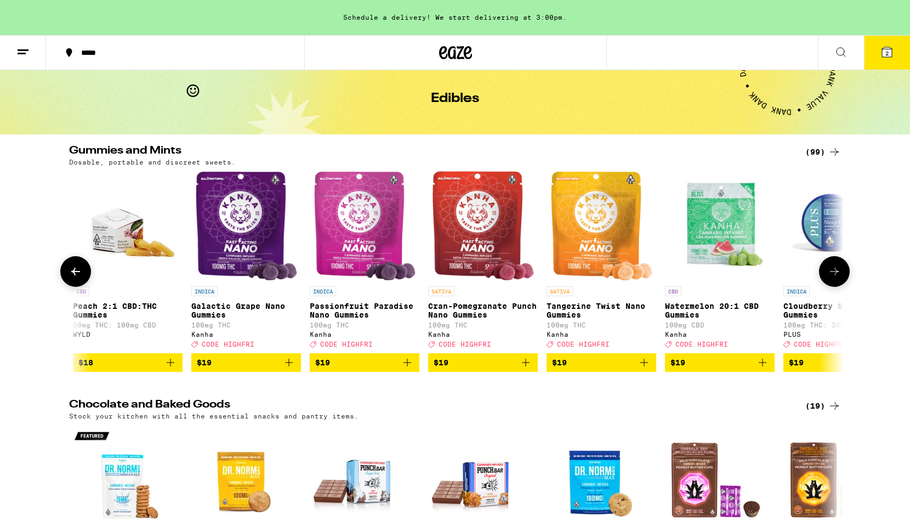
scroll to position [0, 5080]
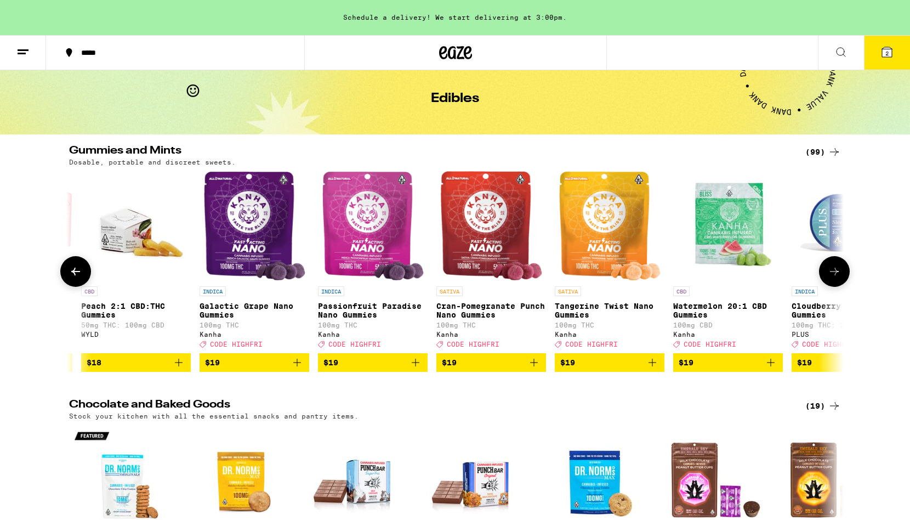
click at [845, 275] on button at bounding box center [834, 271] width 31 height 31
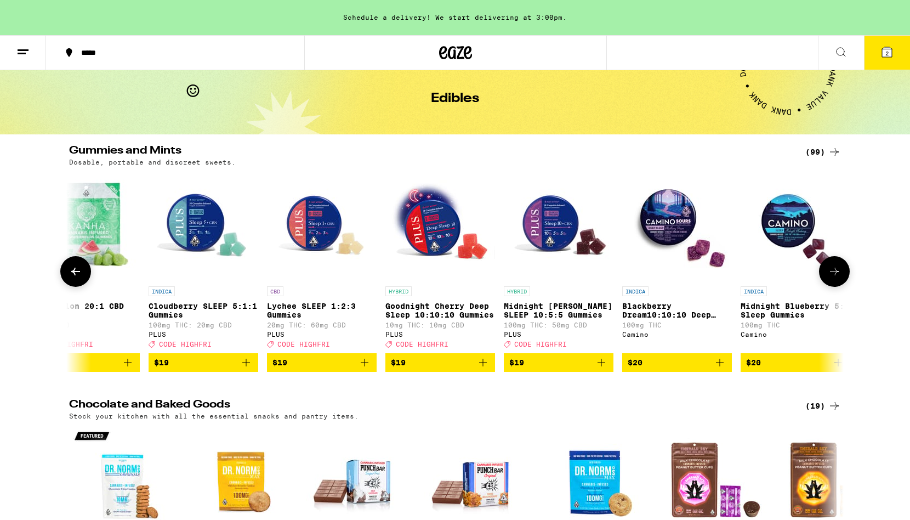
click at [845, 275] on button at bounding box center [834, 271] width 31 height 31
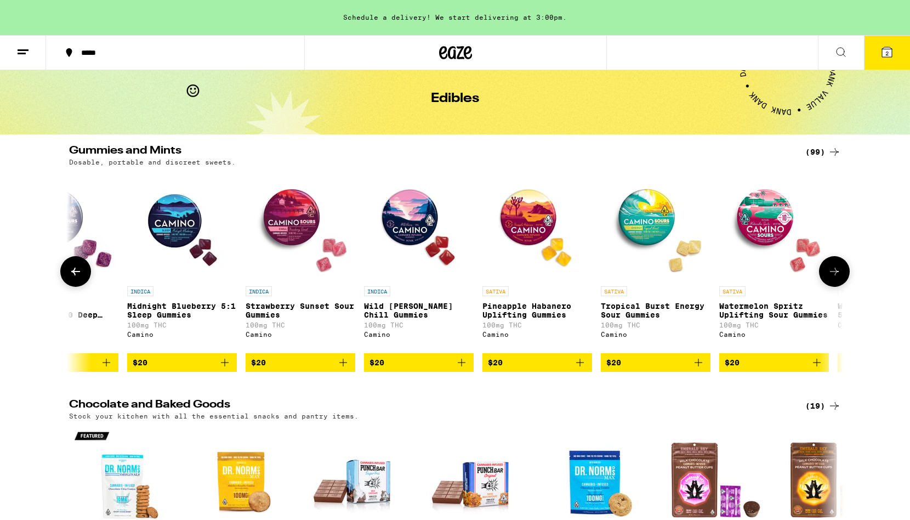
click at [845, 275] on button at bounding box center [834, 271] width 31 height 31
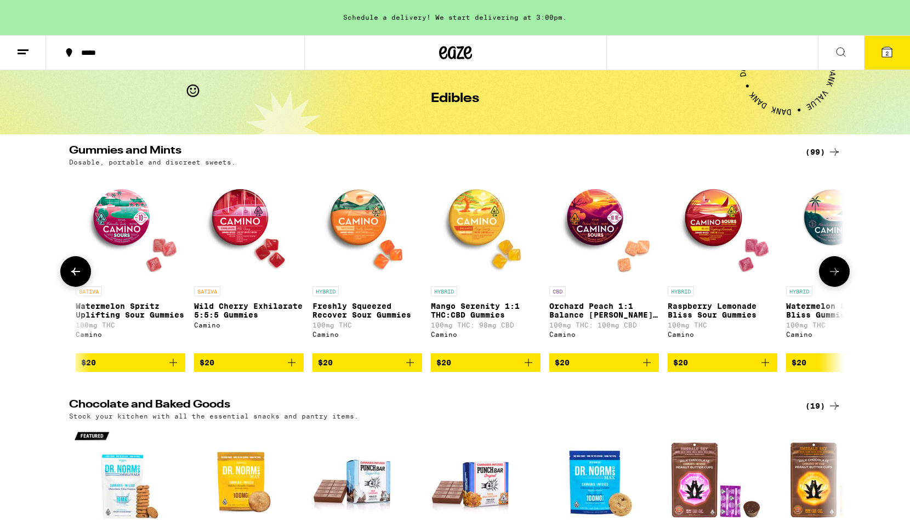
click at [845, 275] on button at bounding box center [834, 271] width 31 height 31
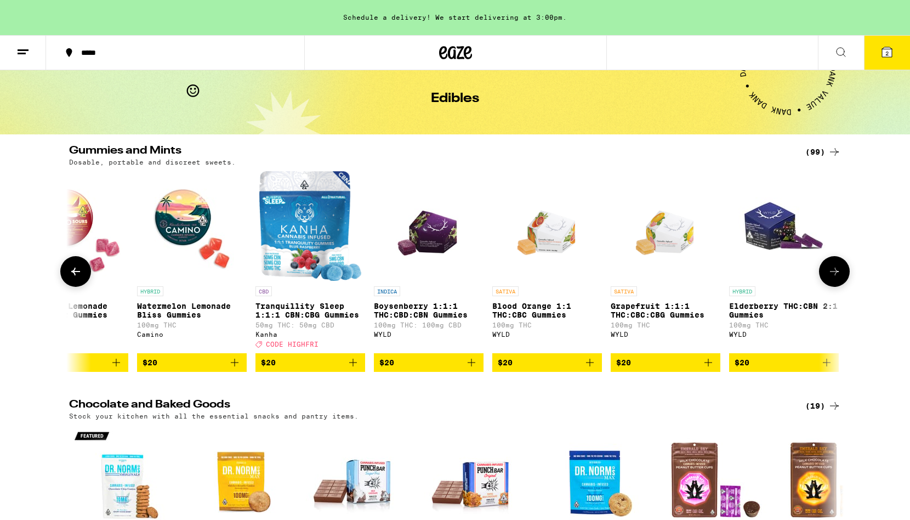
click at [845, 275] on button at bounding box center [834, 271] width 31 height 31
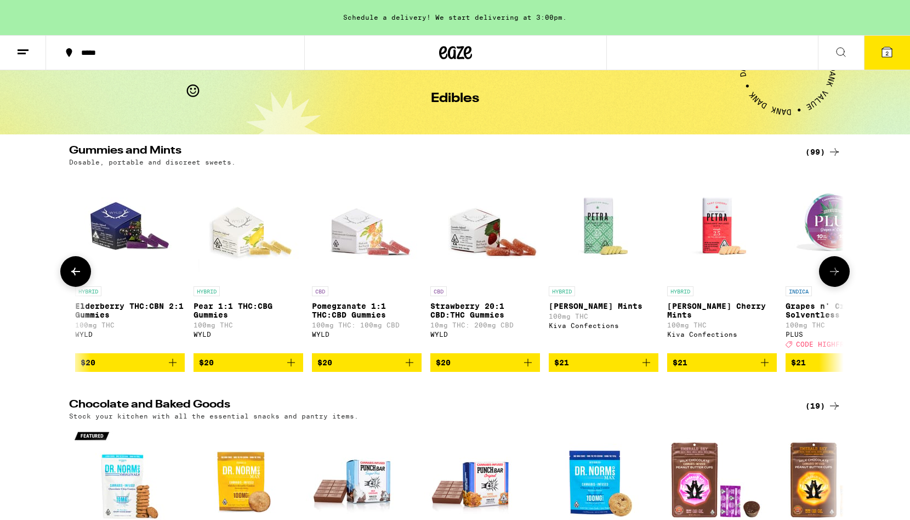
click at [845, 275] on button at bounding box center [834, 271] width 31 height 31
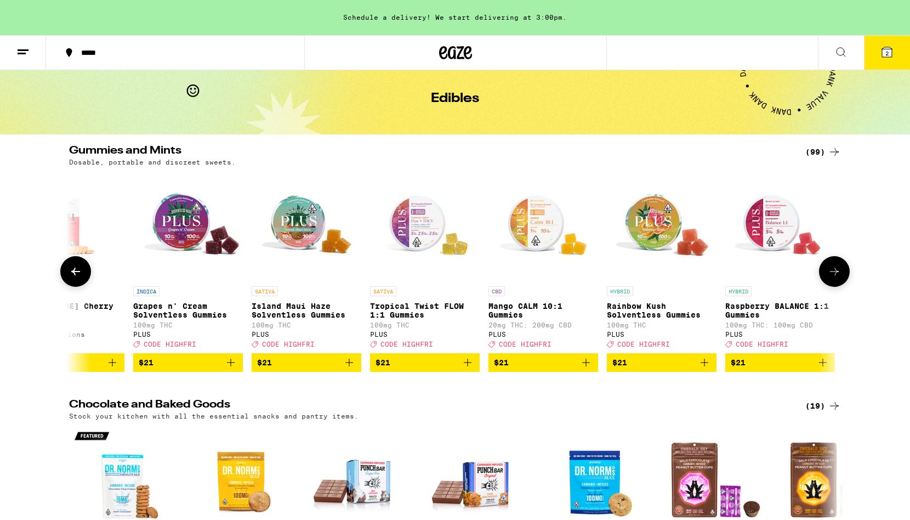
click at [845, 275] on button at bounding box center [834, 271] width 31 height 31
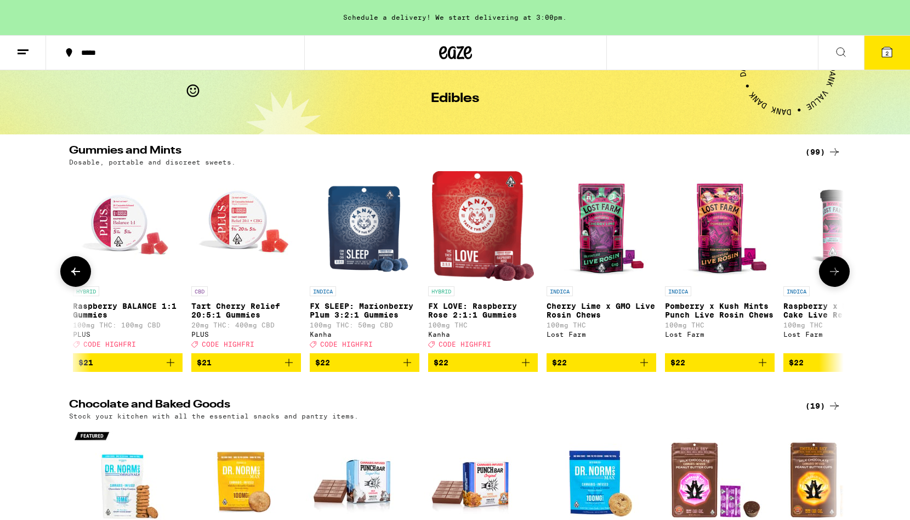
click at [845, 275] on button at bounding box center [834, 271] width 31 height 31
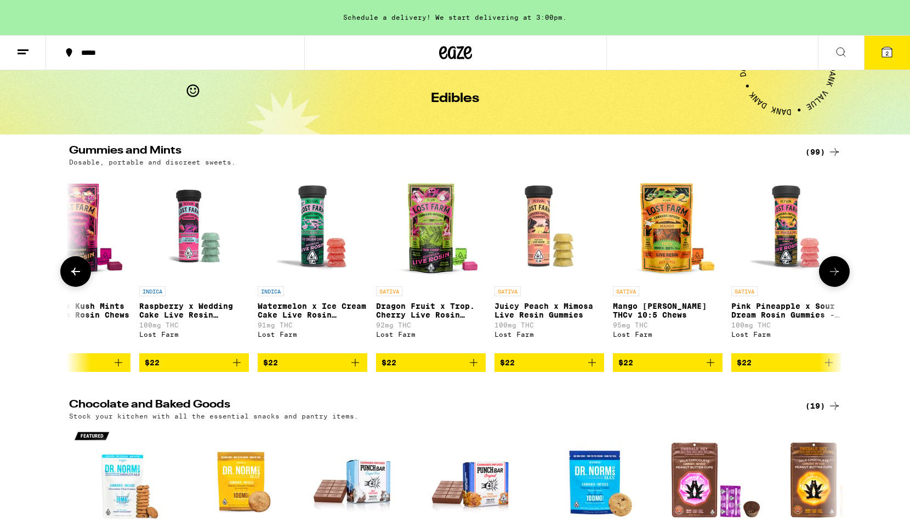
scroll to position [0, 10240]
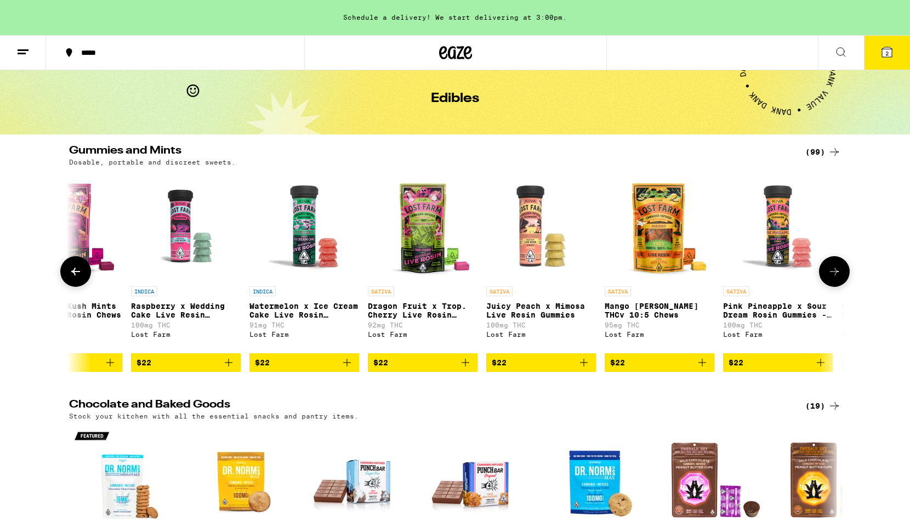
click at [832, 275] on icon at bounding box center [834, 272] width 9 height 8
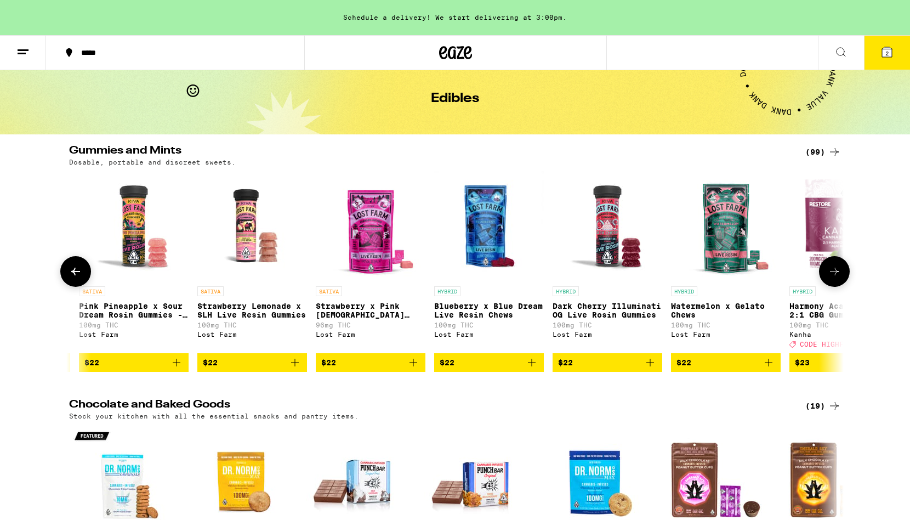
scroll to position [0, 10892]
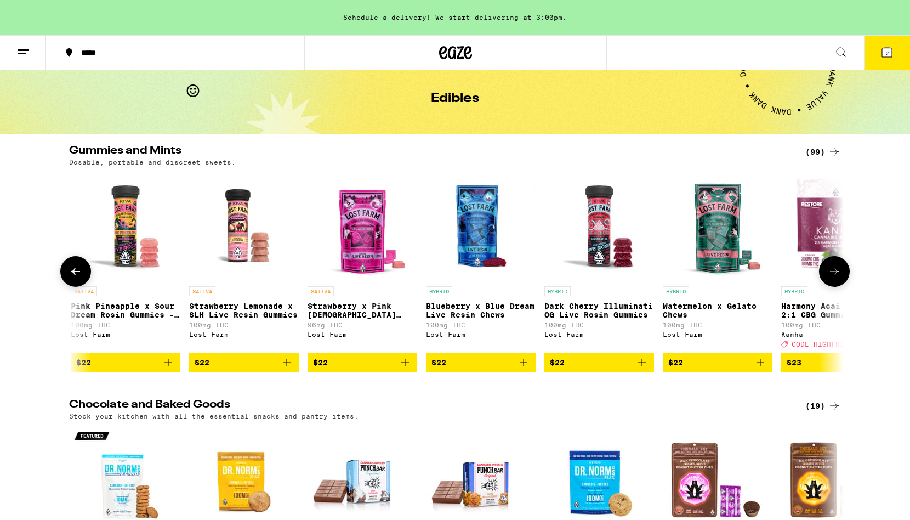
click at [642, 369] on icon "Add to bag" at bounding box center [641, 362] width 13 height 13
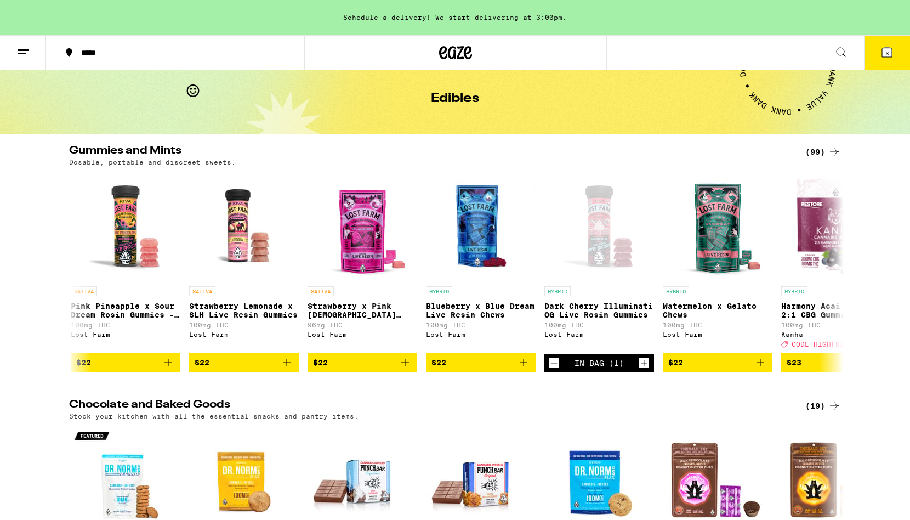
click at [889, 52] on button "3" at bounding box center [887, 53] width 46 height 34
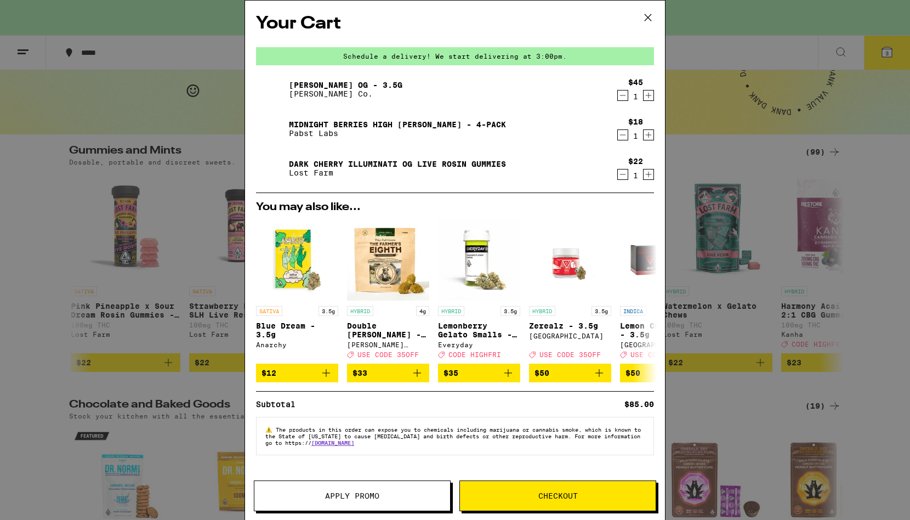
click at [525, 493] on span "Checkout" at bounding box center [558, 496] width 196 height 8
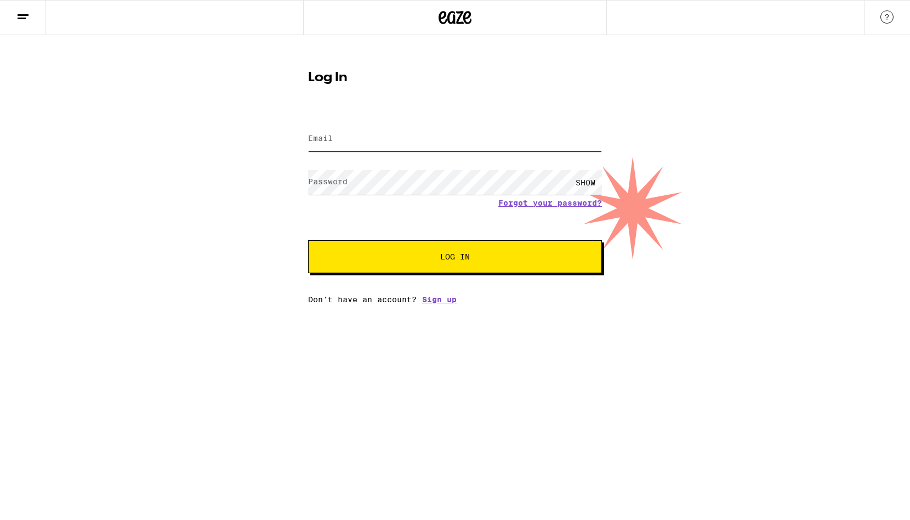
click at [352, 138] on input "Email" at bounding box center [455, 139] width 294 height 25
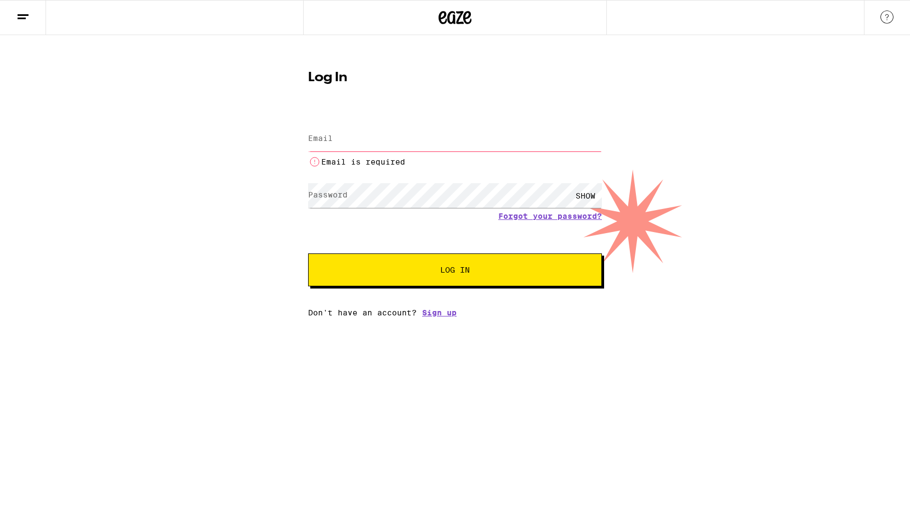
type input "[EMAIL_ADDRESS][DOMAIN_NAME]"
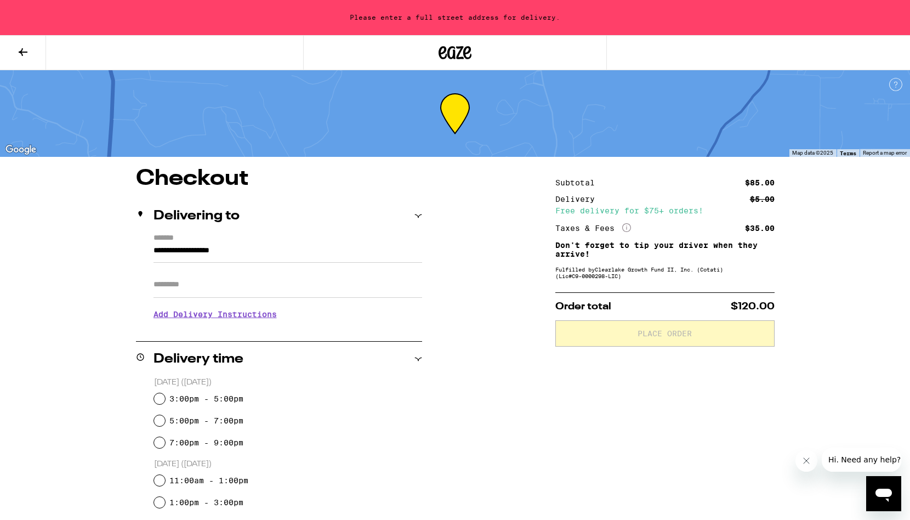
click at [263, 251] on input "**********" at bounding box center [287, 253] width 269 height 19
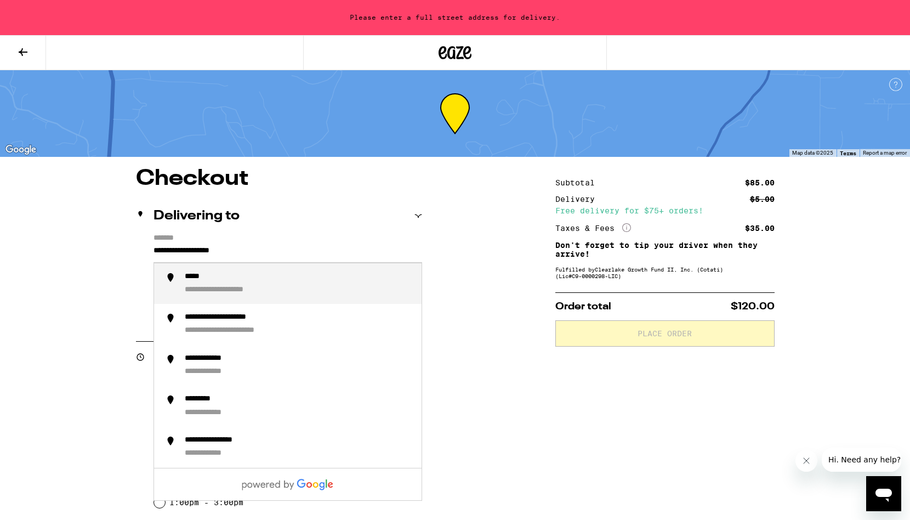
click at [263, 251] on input "**********" at bounding box center [287, 253] width 269 height 19
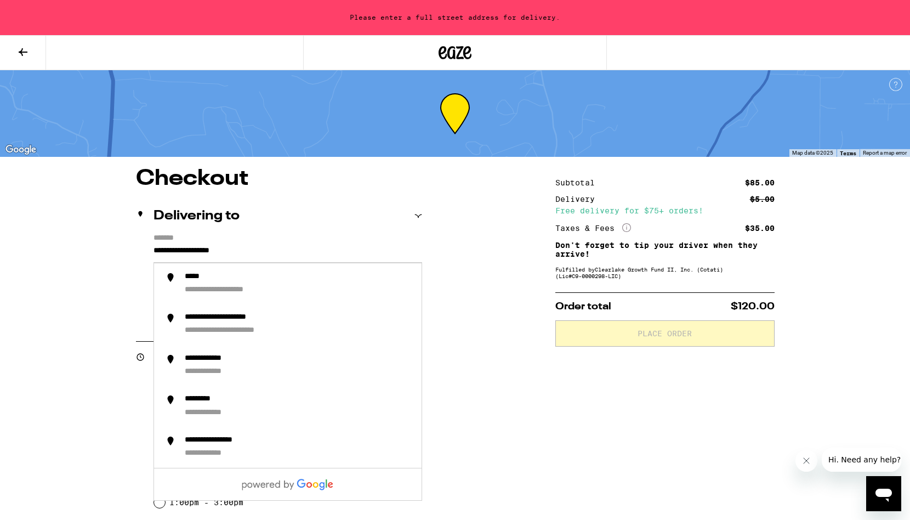
drag, startPoint x: 257, startPoint y: 252, endPoint x: 117, endPoint y: 241, distance: 140.2
click at [117, 241] on div "**********" at bounding box center [454, 493] width 789 height 650
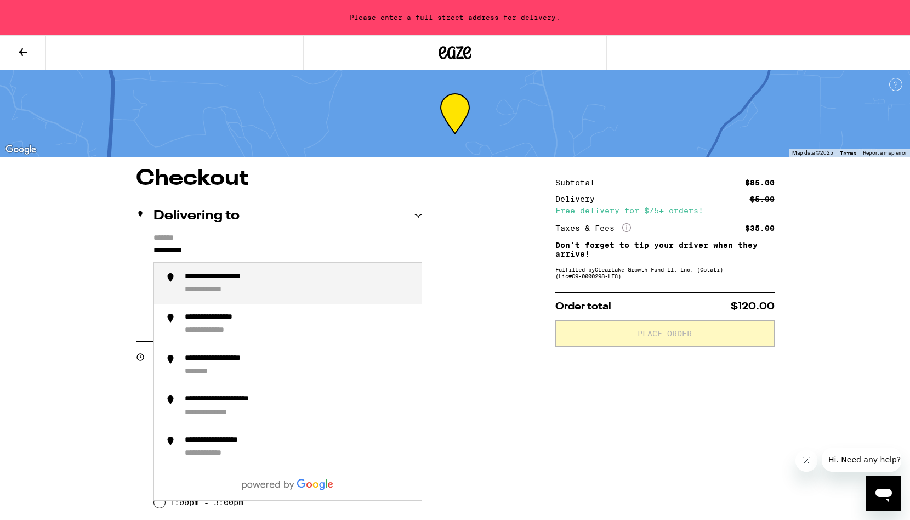
click at [205, 282] on div "**********" at bounding box center [234, 277] width 99 height 10
type input "**********"
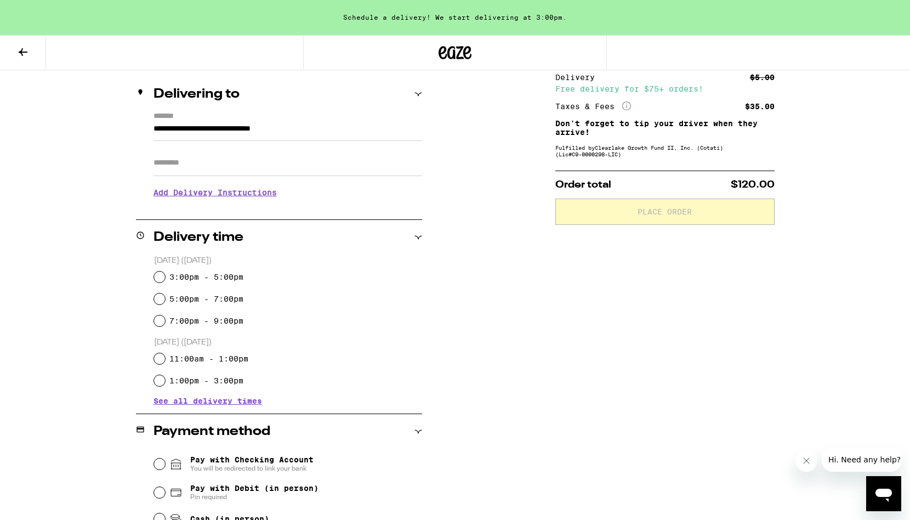
scroll to position [123, 0]
click at [155, 272] on input "3:00pm - 5:00pm" at bounding box center [159, 275] width 11 height 11
radio input "true"
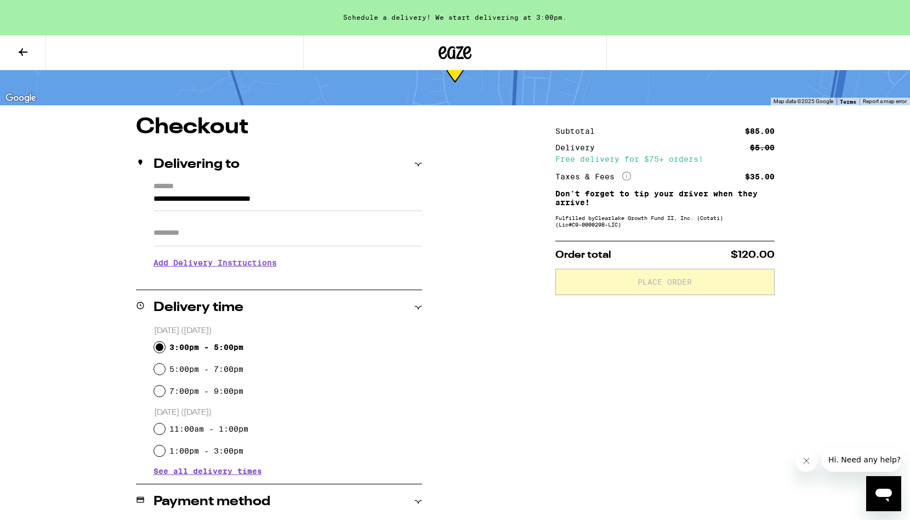
scroll to position [0, 0]
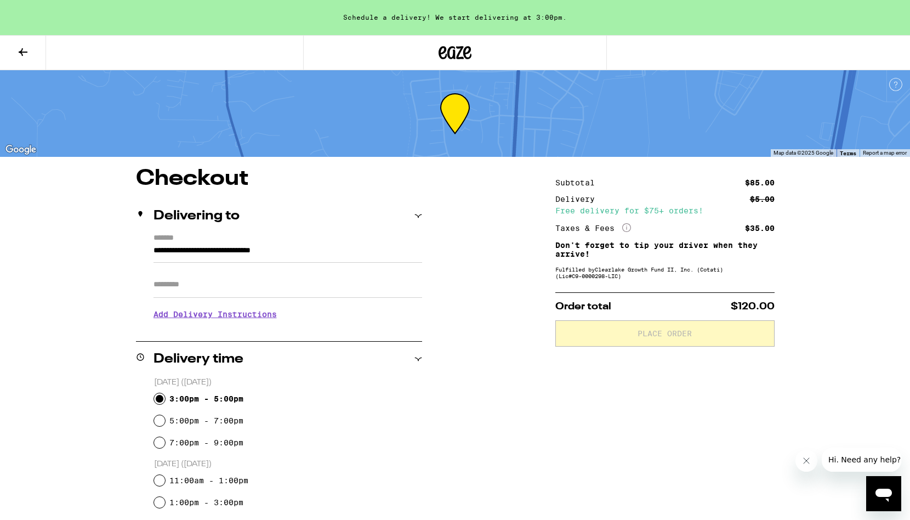
click at [22, 53] on icon at bounding box center [22, 52] width 13 height 13
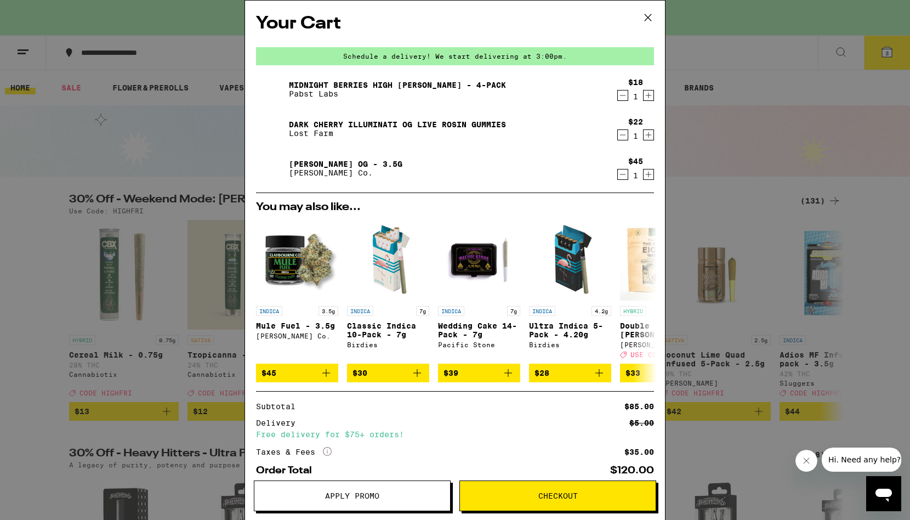
click at [621, 136] on icon "Decrement" at bounding box center [623, 134] width 10 height 13
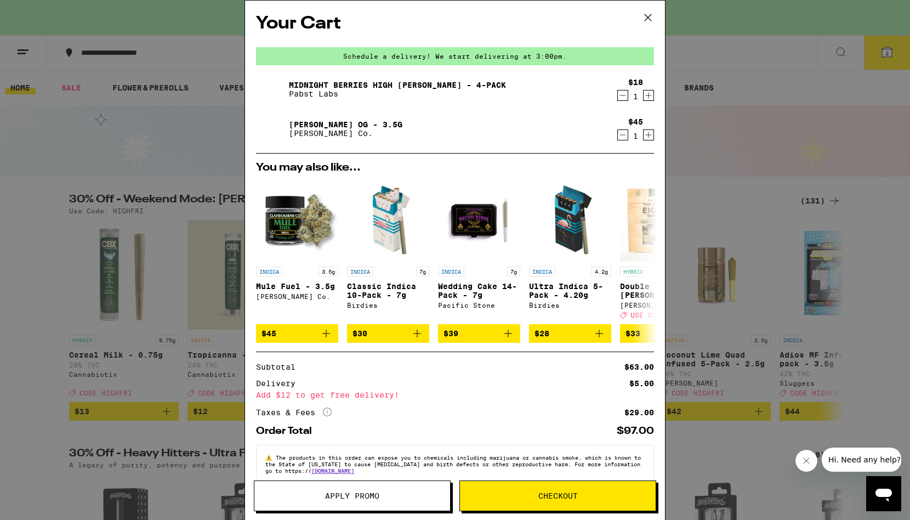
click at [566, 508] on button "Checkout" at bounding box center [557, 495] width 197 height 31
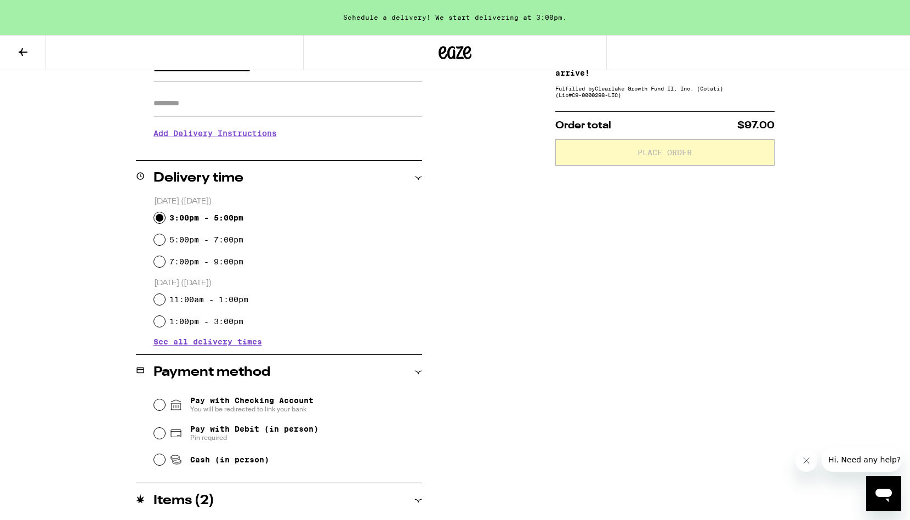
scroll to position [210, 0]
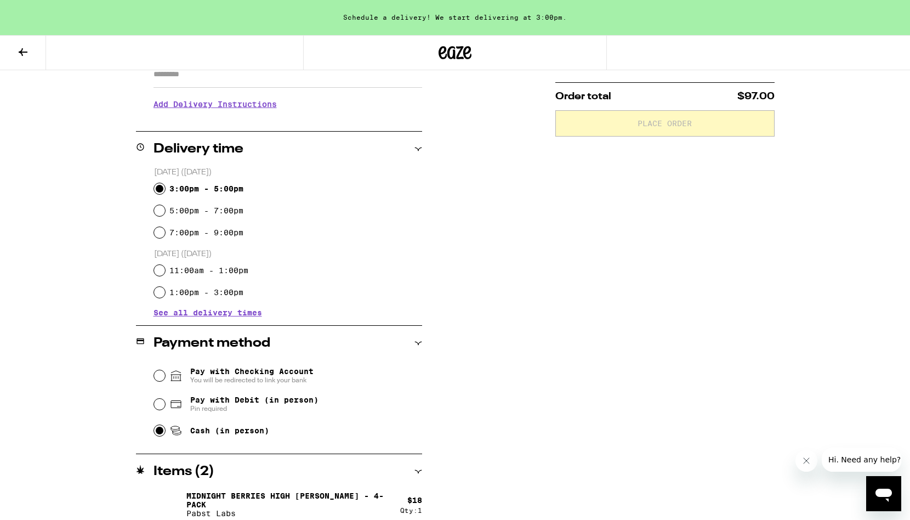
click at [155, 435] on input "Cash (in person)" at bounding box center [159, 430] width 11 height 11
radio input "true"
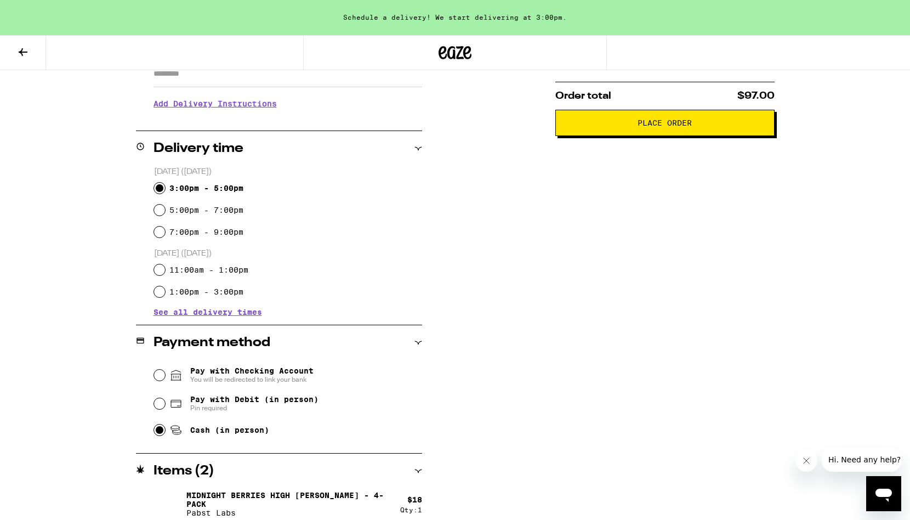
scroll to position [0, 0]
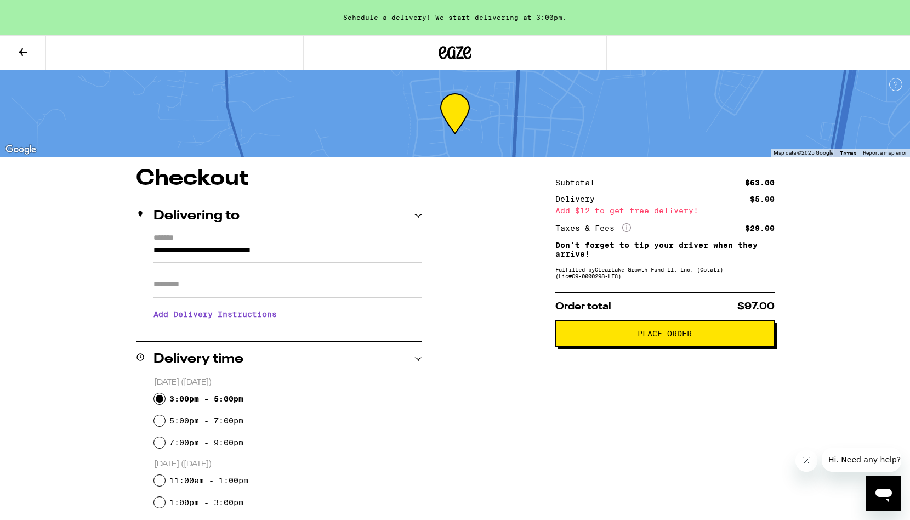
click at [664, 342] on button "Place Order" at bounding box center [664, 333] width 219 height 26
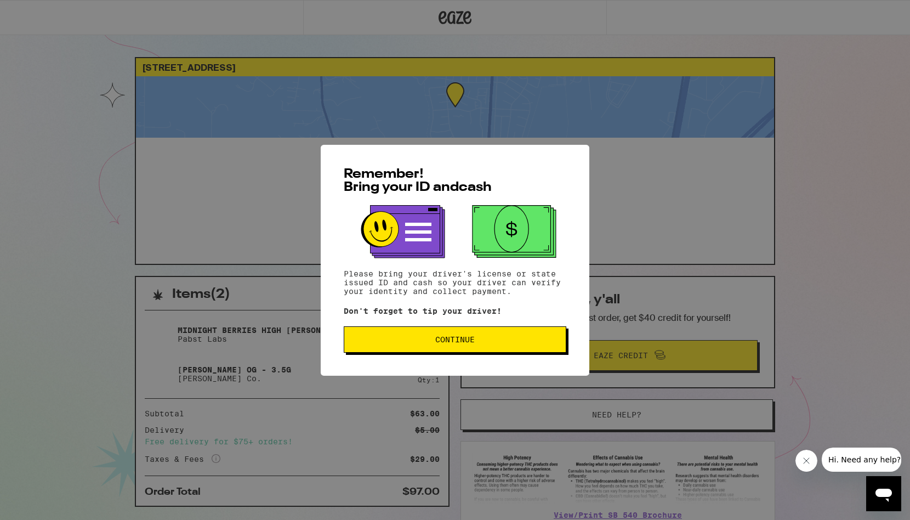
click at [464, 335] on button "Continue" at bounding box center [455, 339] width 223 height 26
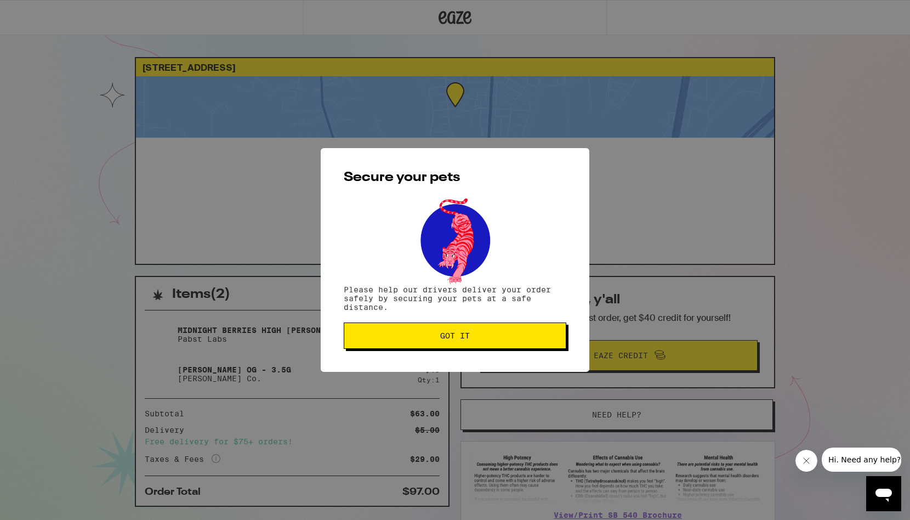
click at [464, 335] on span "Got it" at bounding box center [455, 336] width 30 height 8
